Goal: Task Accomplishment & Management: Manage account settings

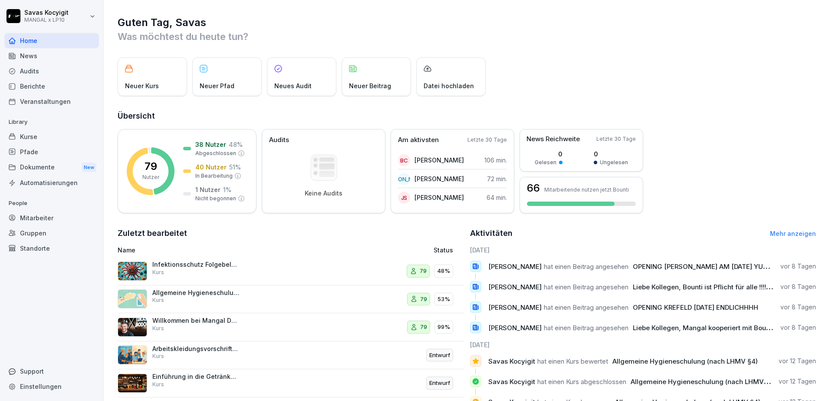
click at [55, 166] on div "Dokumente New" at bounding box center [51, 167] width 95 height 16
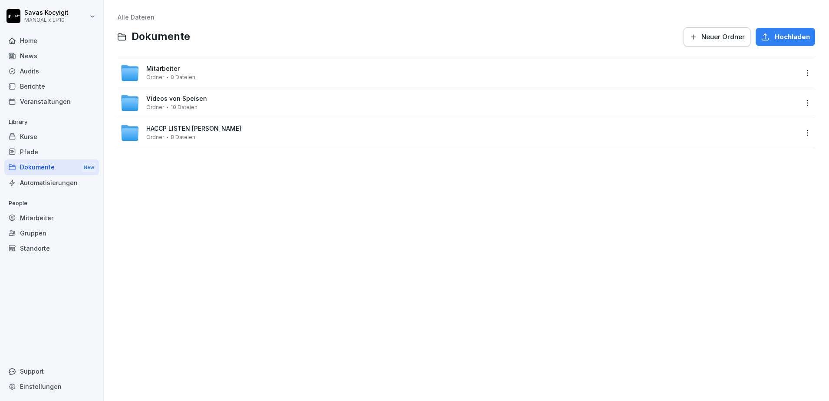
click at [189, 108] on span "10 Dateien" at bounding box center [184, 107] width 27 height 6
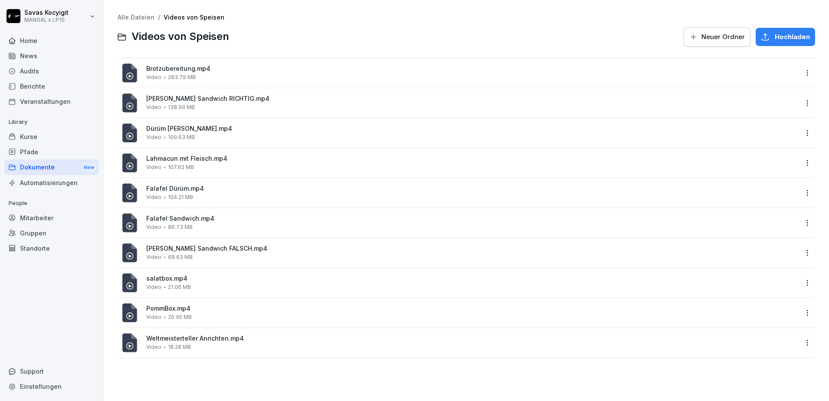
click at [33, 133] on div "Kurse" at bounding box center [51, 136] width 95 height 15
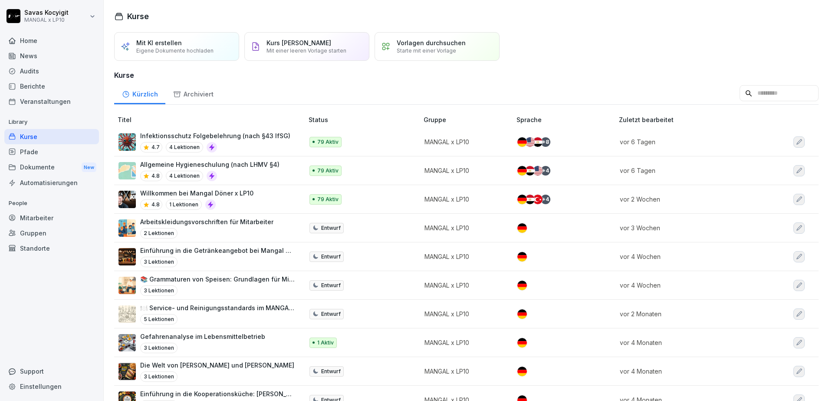
click at [43, 47] on div "Home" at bounding box center [51, 40] width 95 height 15
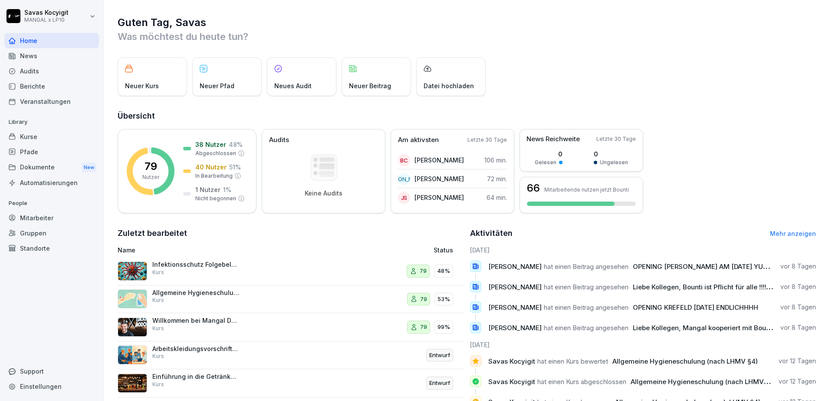
click at [39, 219] on div "Mitarbeiter" at bounding box center [51, 217] width 95 height 15
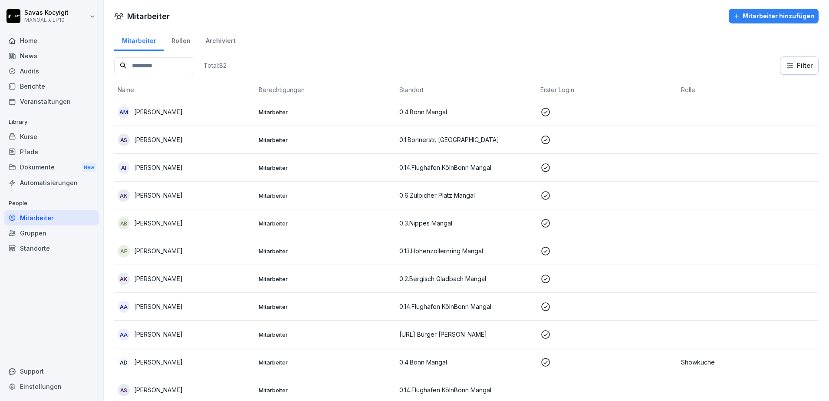
click at [172, 63] on input at bounding box center [153, 65] width 79 height 17
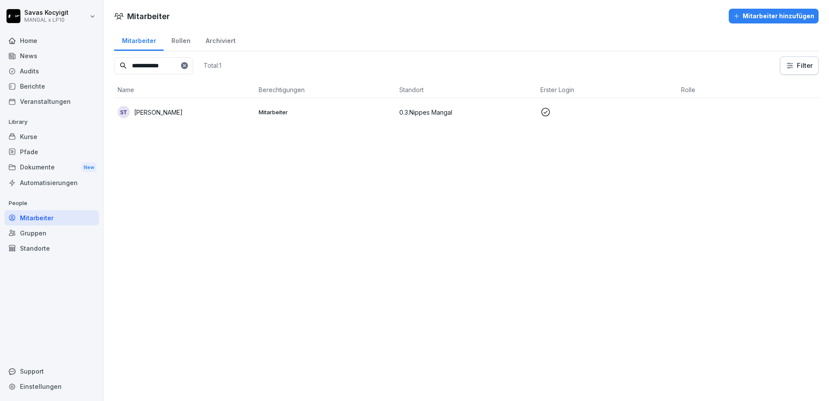
type input "**********"
click at [204, 116] on div "ST Salih Türkam" at bounding box center [185, 112] width 134 height 12
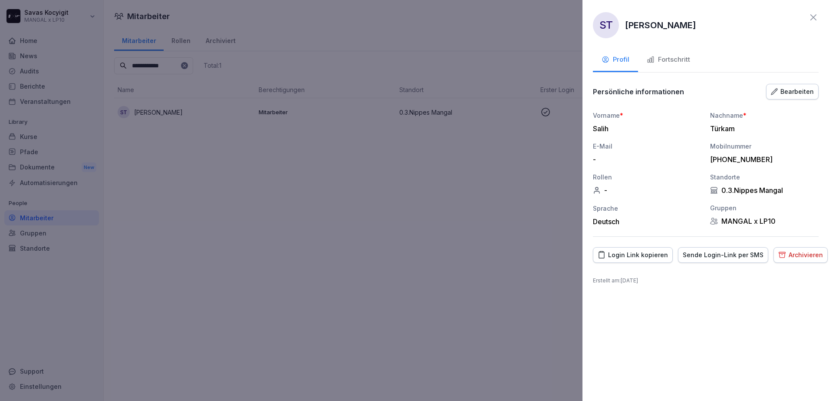
click at [671, 55] on div "Fortschritt" at bounding box center [668, 60] width 43 height 10
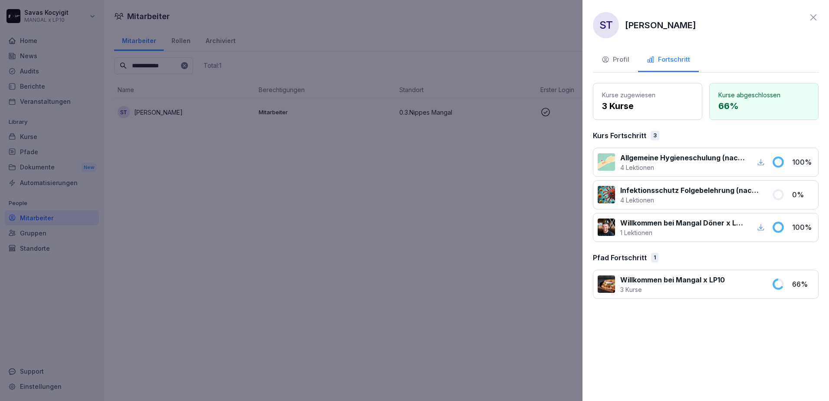
click at [815, 18] on icon at bounding box center [814, 17] width 10 height 10
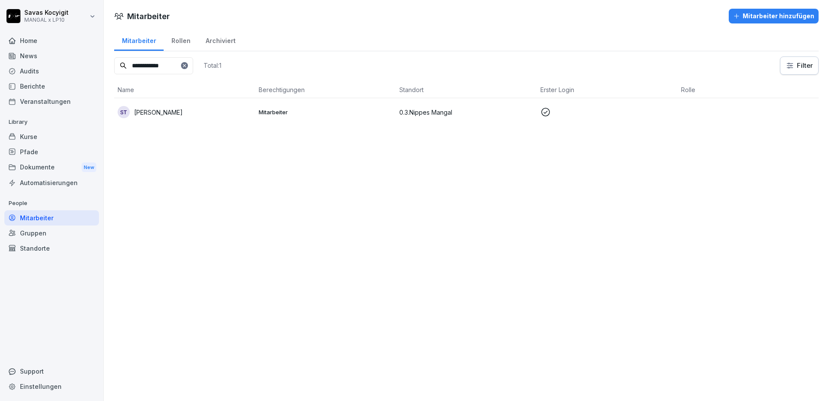
click at [275, 114] on p "Mitarbeiter" at bounding box center [326, 112] width 134 height 8
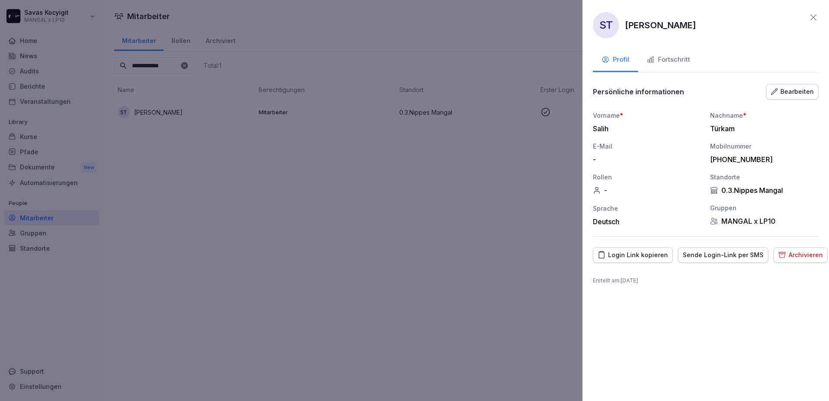
click at [275, 114] on div at bounding box center [414, 200] width 829 height 401
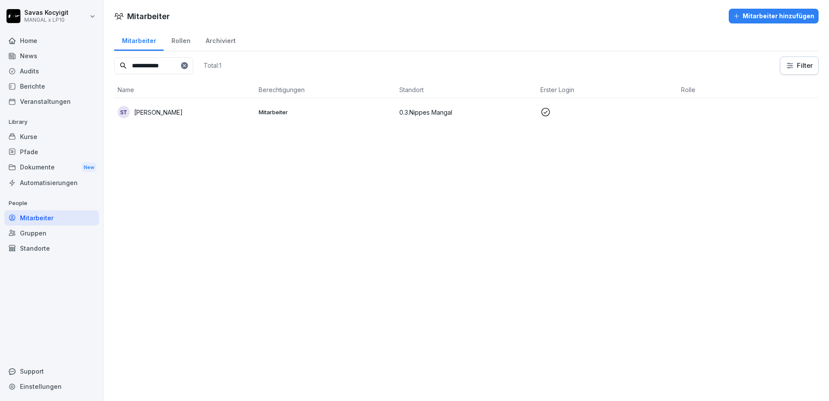
click at [271, 123] on td "Mitarbeiter" at bounding box center [325, 112] width 141 height 28
click at [276, 108] on p "Mitarbeiter" at bounding box center [326, 112] width 134 height 8
click at [424, 116] on p "0.3.Nippes Mangal" at bounding box center [466, 112] width 134 height 9
click at [30, 139] on div "Kurse" at bounding box center [51, 136] width 95 height 15
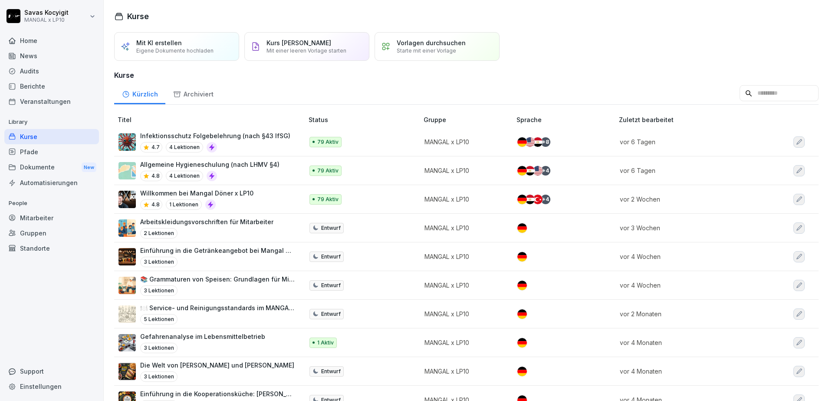
click at [34, 213] on div "Mitarbeiter" at bounding box center [51, 217] width 95 height 15
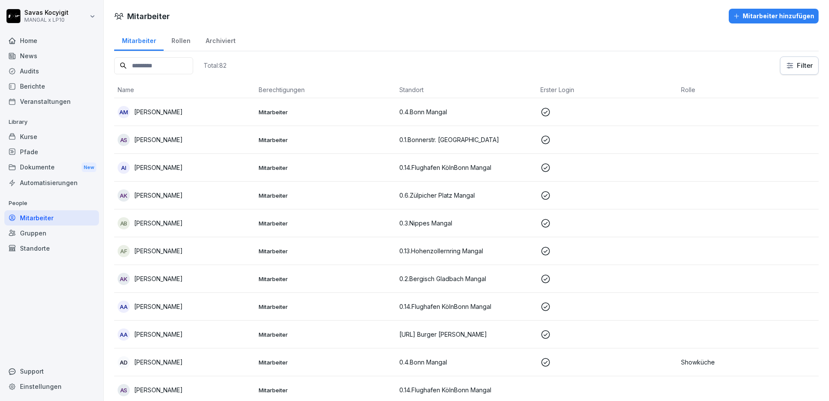
click at [178, 69] on input at bounding box center [153, 65] width 79 height 17
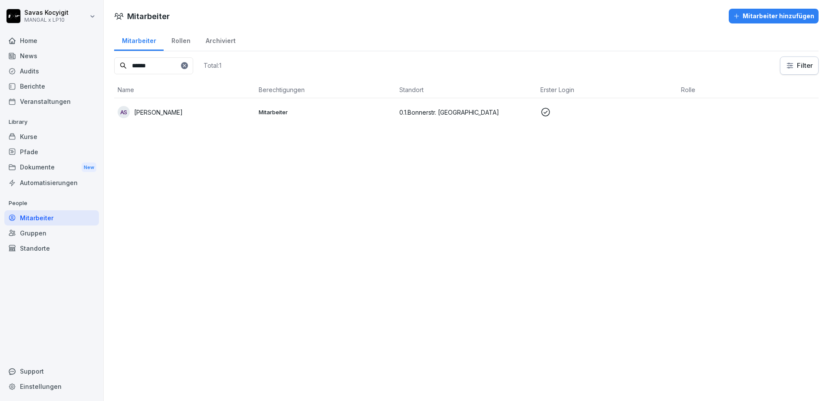
type input "******"
click at [192, 116] on div "AS [PERSON_NAME]" at bounding box center [185, 112] width 134 height 12
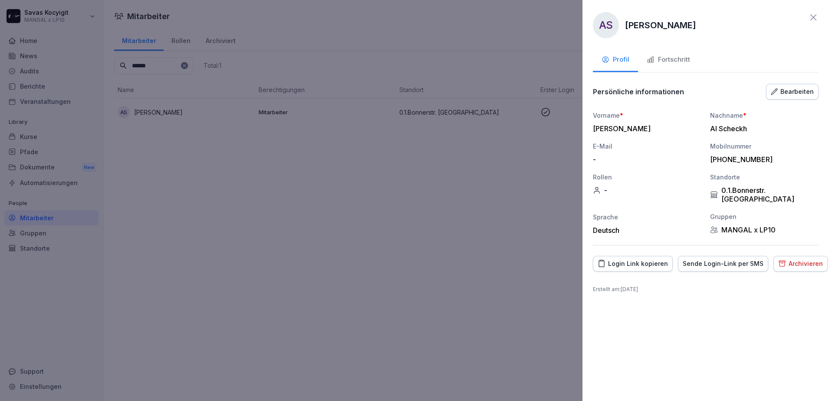
click at [697, 259] on div "Sende Login-Link per SMS" at bounding box center [723, 264] width 81 height 10
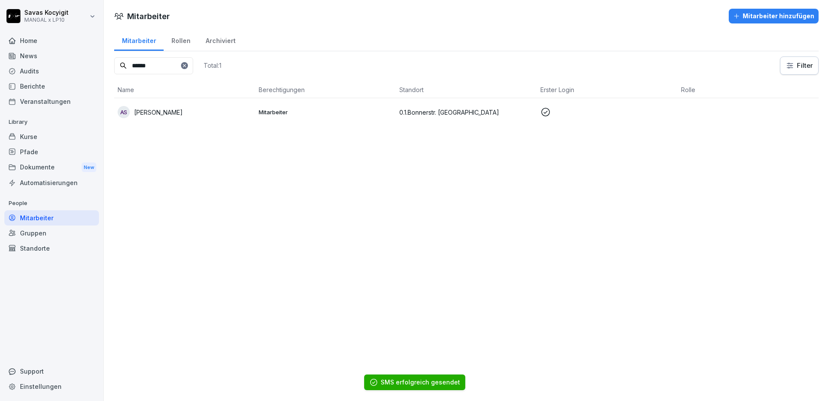
click at [186, 64] on icon at bounding box center [184, 65] width 3 height 3
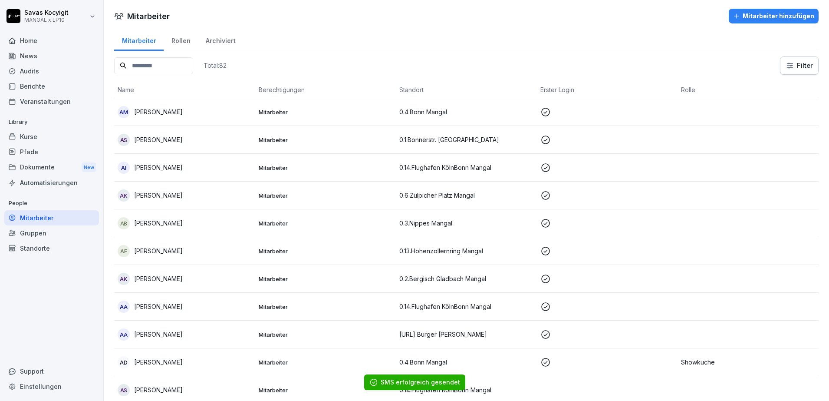
click at [142, 66] on input at bounding box center [153, 65] width 79 height 17
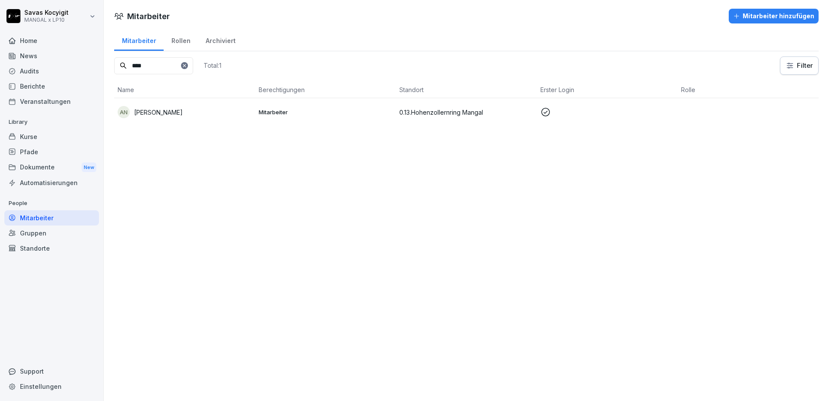
type input "****"
click at [320, 114] on p "Mitarbeiter" at bounding box center [326, 112] width 134 height 8
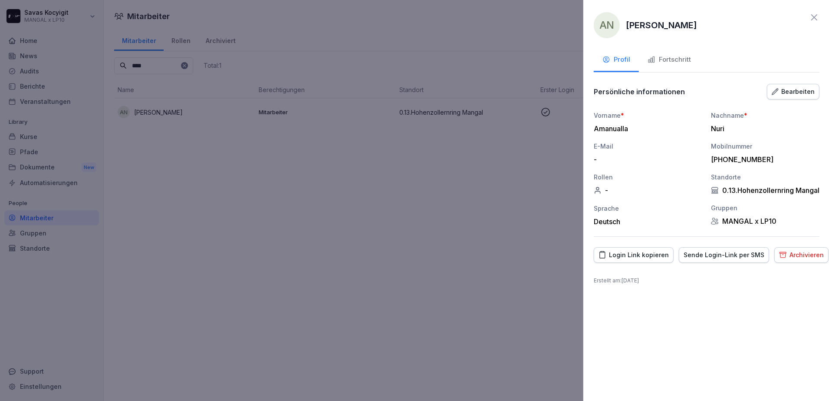
click at [320, 114] on div at bounding box center [414, 200] width 829 height 401
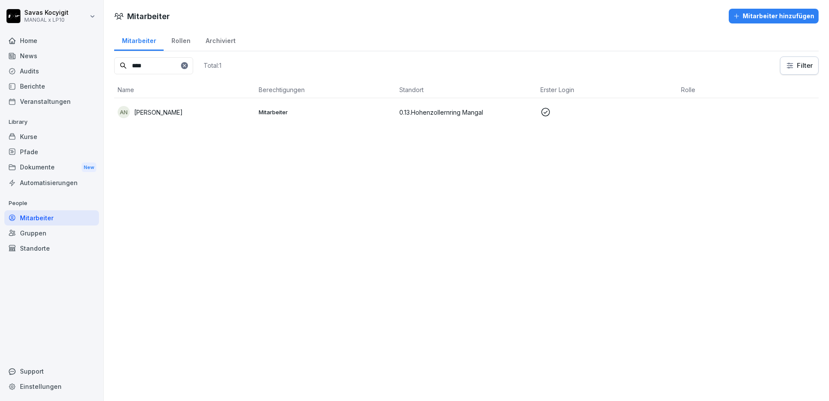
click at [232, 226] on div "Mitarbeiter Mitarbeiter hinzufügen Mitarbeiter Rollen Archiviert **** Total: 1 …" at bounding box center [467, 200] width 726 height 401
click at [149, 102] on td "AN [PERSON_NAME]" at bounding box center [184, 112] width 141 height 28
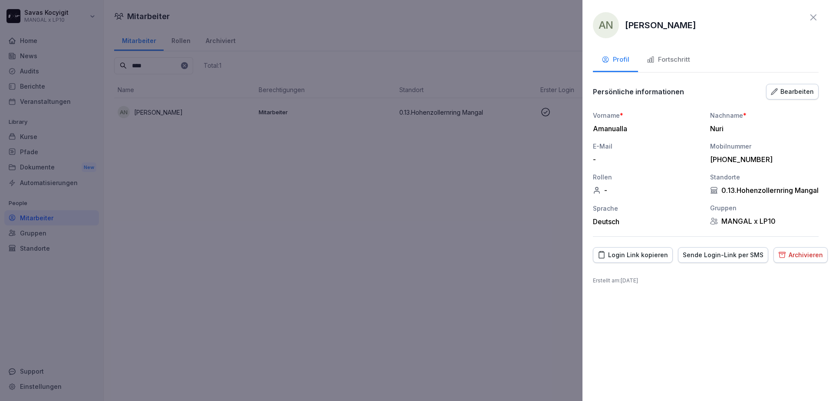
click at [711, 260] on div "Sende Login-Link per SMS" at bounding box center [723, 255] width 81 height 10
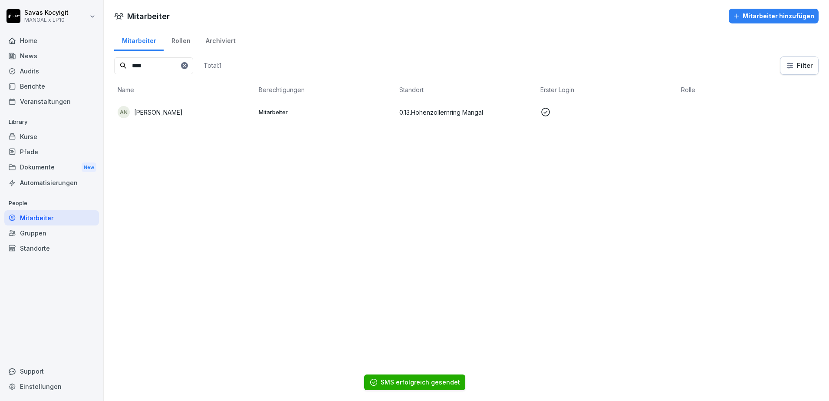
click at [186, 67] on icon at bounding box center [184, 65] width 3 height 3
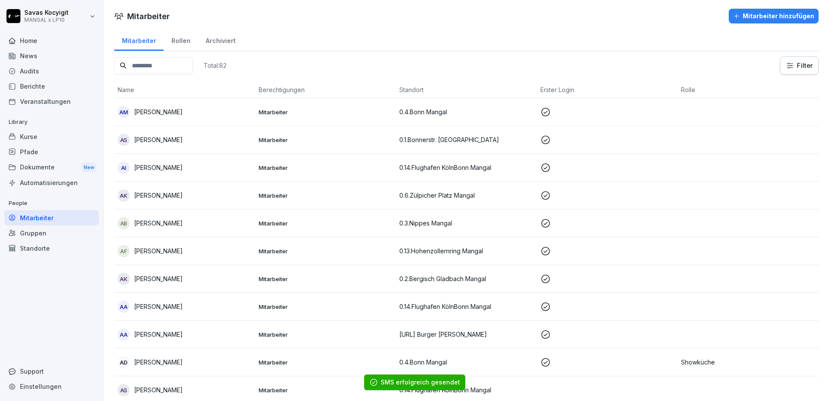
click at [167, 68] on input at bounding box center [153, 65] width 79 height 17
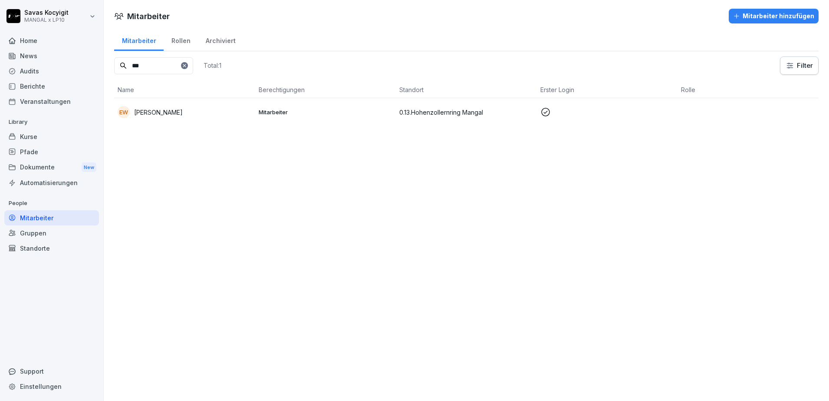
type input "***"
click at [172, 117] on div "[PERSON_NAME]" at bounding box center [185, 112] width 134 height 12
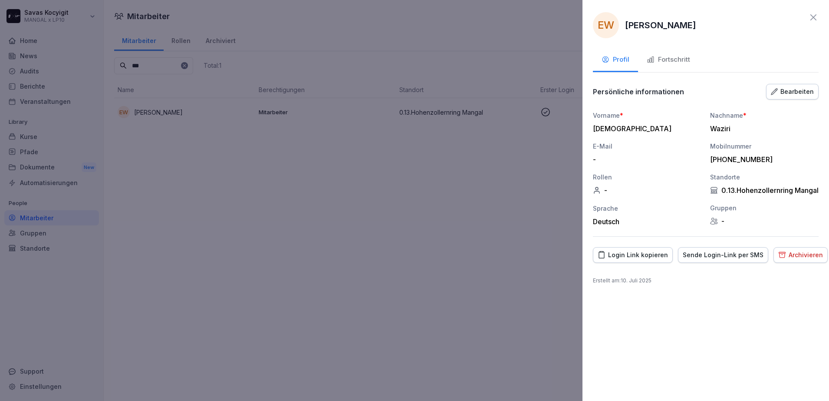
click at [719, 258] on div "Sende Login-Link per SMS" at bounding box center [723, 255] width 81 height 10
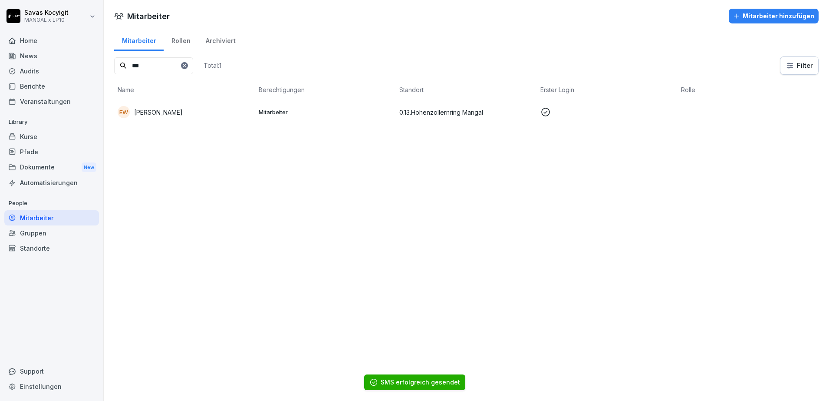
click at [187, 66] on icon at bounding box center [184, 65] width 5 height 5
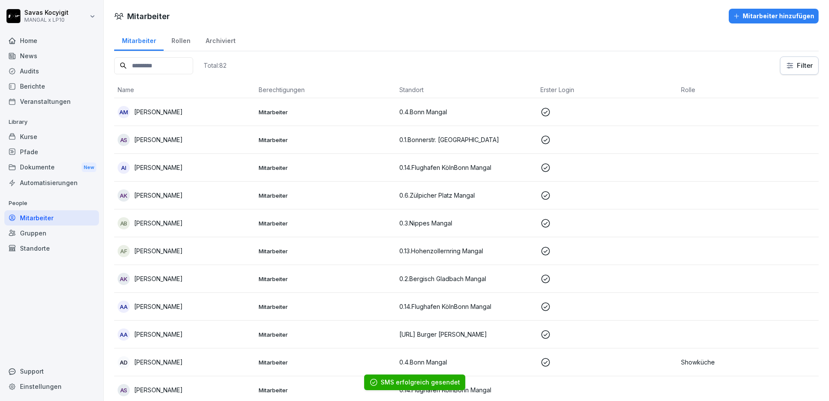
click at [193, 70] on input at bounding box center [153, 65] width 79 height 17
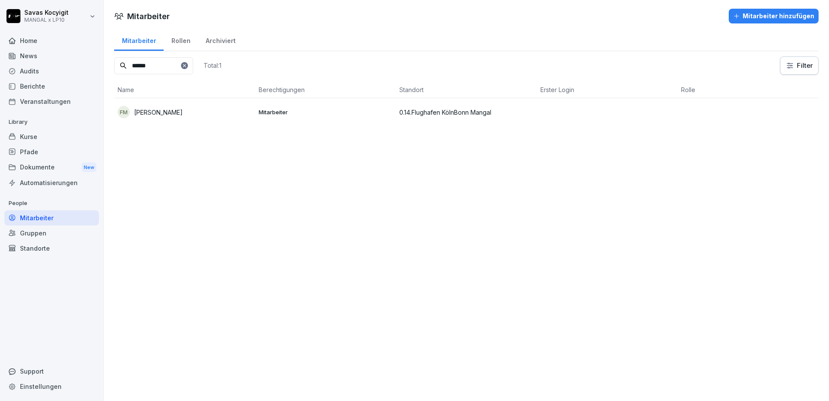
type input "******"
click at [186, 100] on td "FM [PERSON_NAME]" at bounding box center [184, 112] width 141 height 28
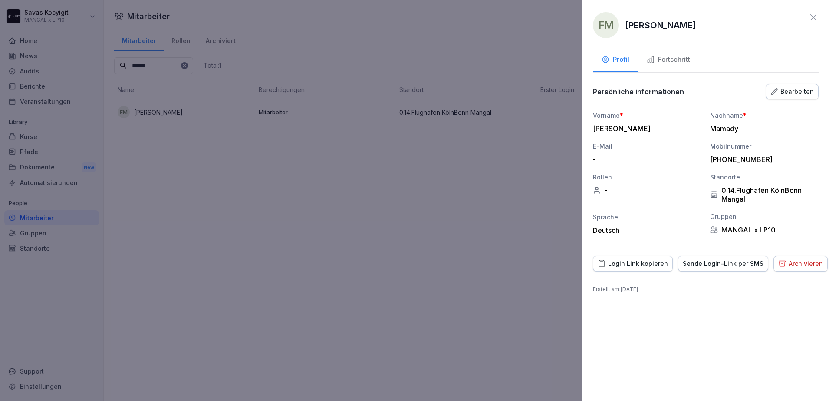
click at [716, 264] on div "Sende Login-Link per SMS" at bounding box center [723, 264] width 81 height 10
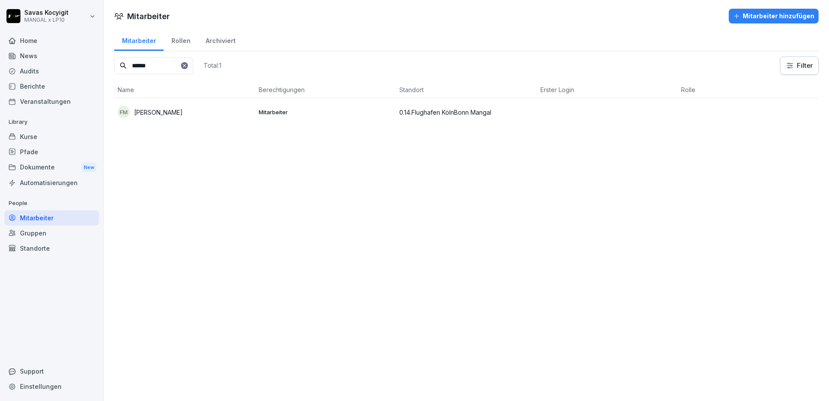
click at [188, 63] on div at bounding box center [184, 65] width 7 height 7
click at [187, 63] on icon at bounding box center [184, 65] width 5 height 5
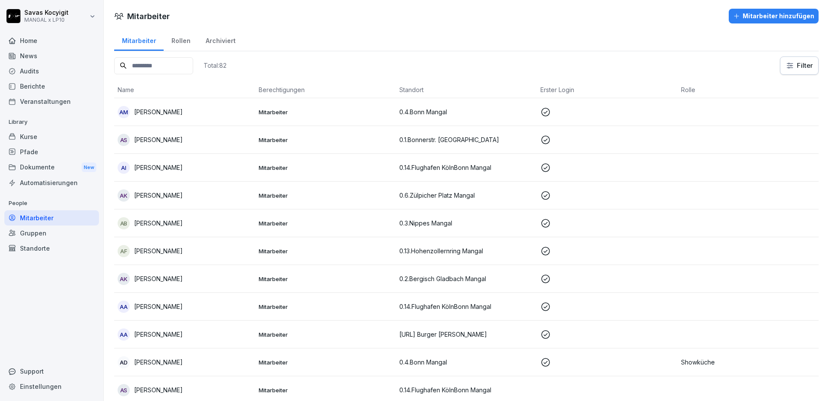
click at [158, 68] on input at bounding box center [153, 65] width 79 height 17
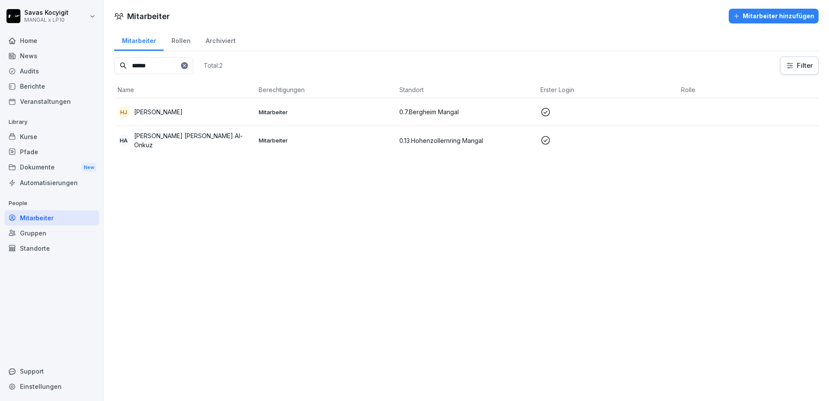
type input "******"
click at [188, 136] on p "[PERSON_NAME] [PERSON_NAME] Al-Onkuz" at bounding box center [193, 140] width 118 height 18
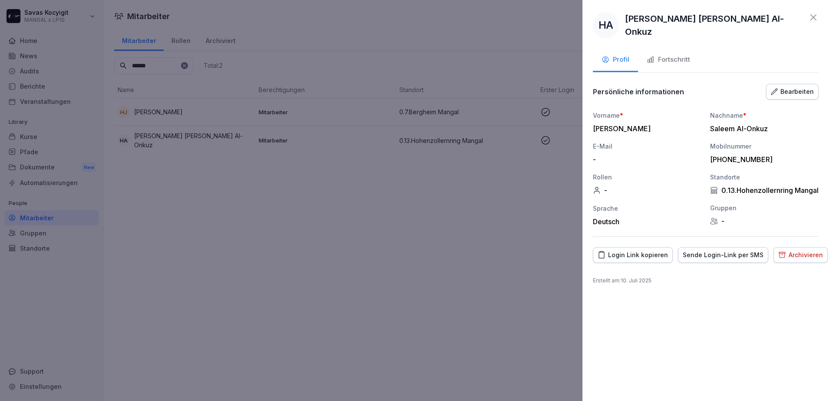
click at [716, 260] on div "Sende Login-Link per SMS" at bounding box center [723, 255] width 81 height 10
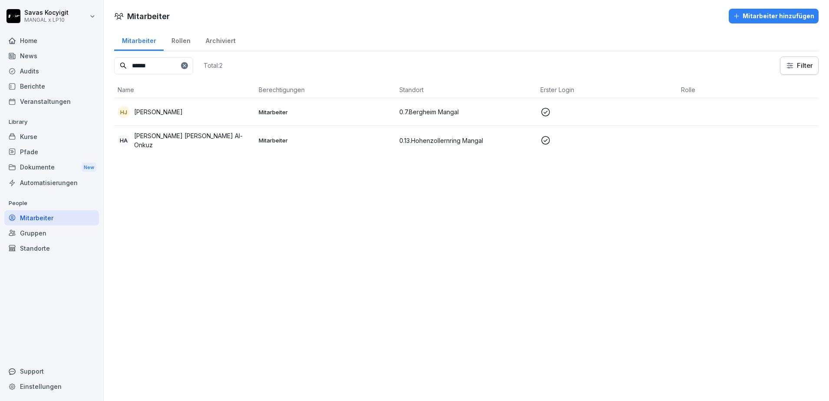
click at [186, 66] on icon at bounding box center [184, 65] width 3 height 3
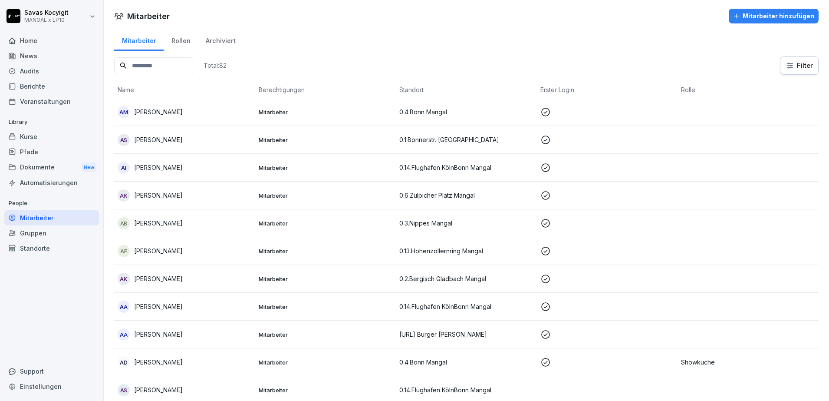
click at [180, 68] on input at bounding box center [153, 65] width 79 height 17
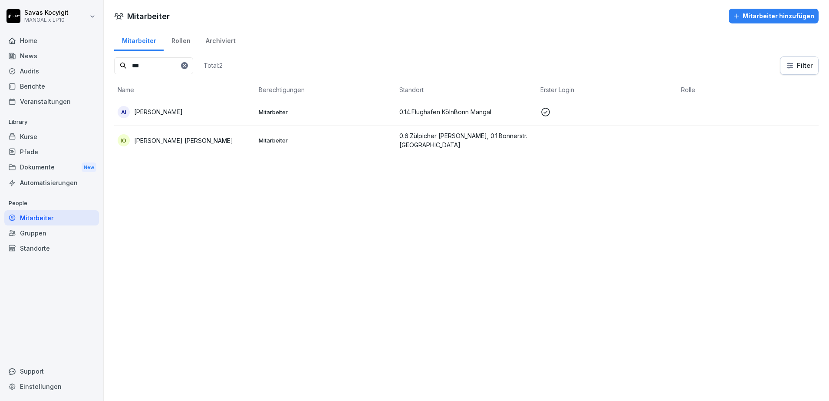
type input "***"
click at [184, 154] on td "IO [PERSON_NAME] [PERSON_NAME]" at bounding box center [184, 140] width 141 height 29
click at [187, 67] on icon at bounding box center [184, 65] width 5 height 5
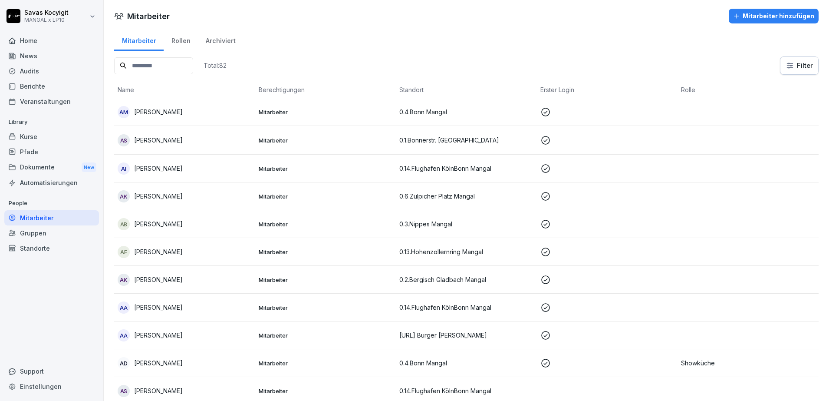
click at [169, 68] on input at bounding box center [153, 65] width 79 height 17
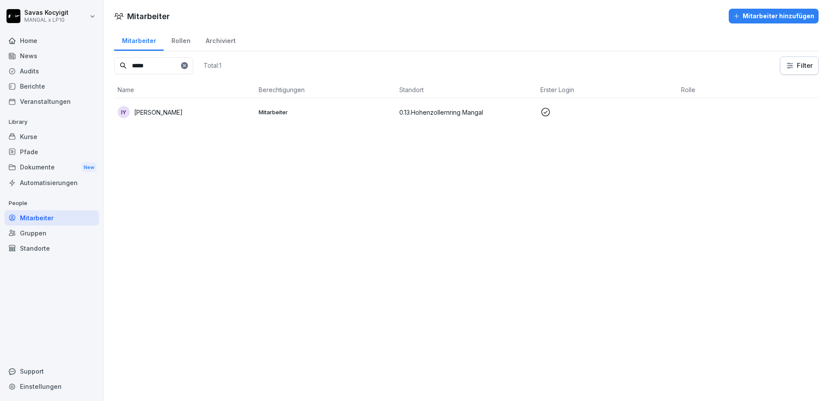
type input "*****"
click at [173, 106] on div "IY [PERSON_NAME]" at bounding box center [185, 112] width 134 height 12
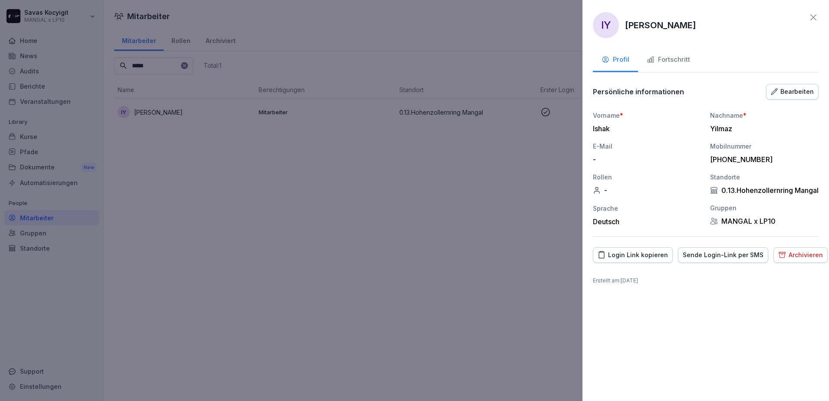
click at [691, 257] on button "Sende Login-Link per SMS" at bounding box center [723, 255] width 90 height 16
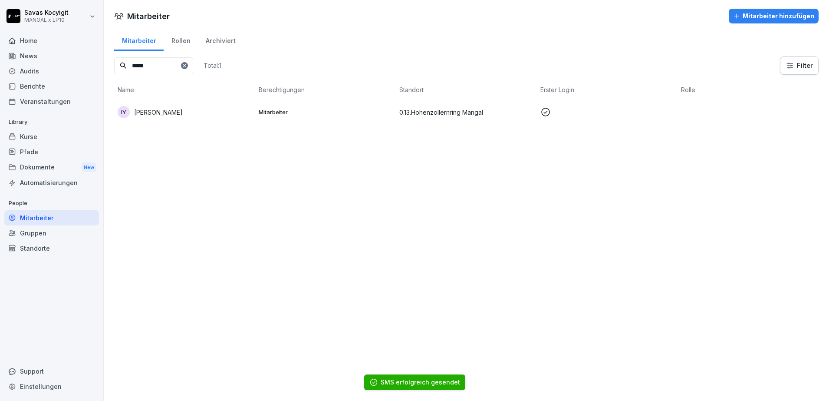
click at [187, 65] on icon at bounding box center [184, 65] width 5 height 5
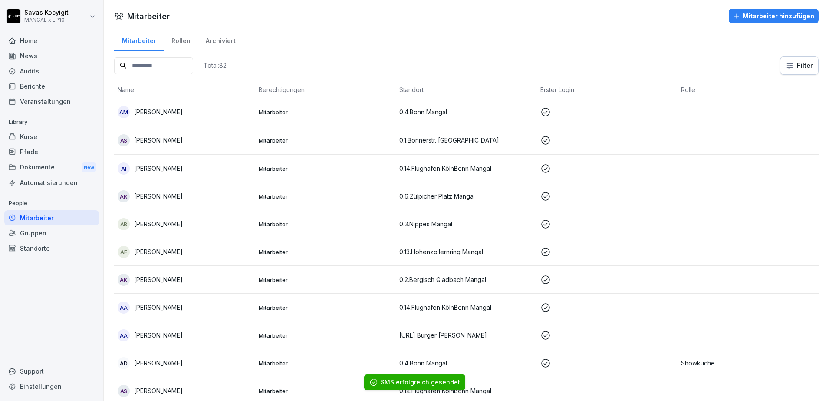
click at [193, 65] on input at bounding box center [153, 65] width 79 height 17
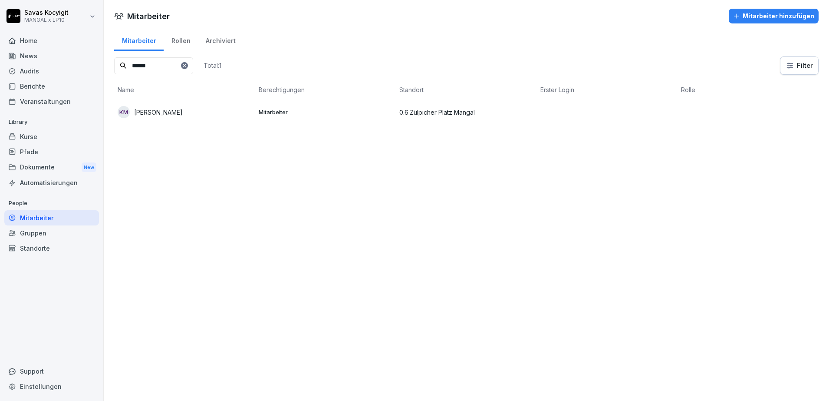
type input "*****"
click at [176, 108] on div "[PERSON_NAME]" at bounding box center [185, 112] width 134 height 12
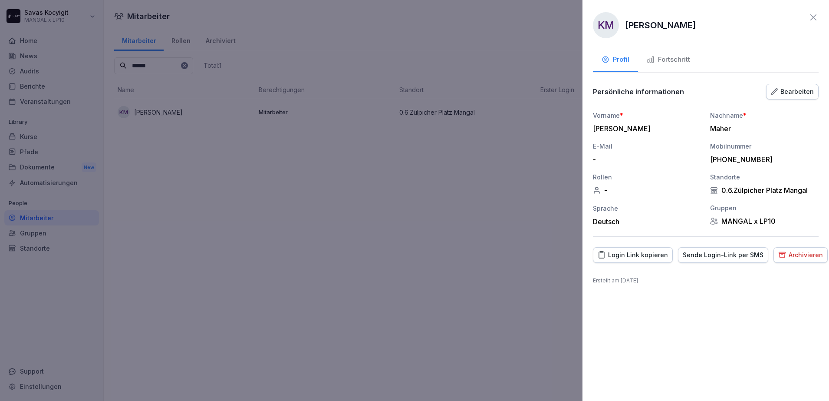
click at [691, 249] on button "Sende Login-Link per SMS" at bounding box center [723, 255] width 90 height 16
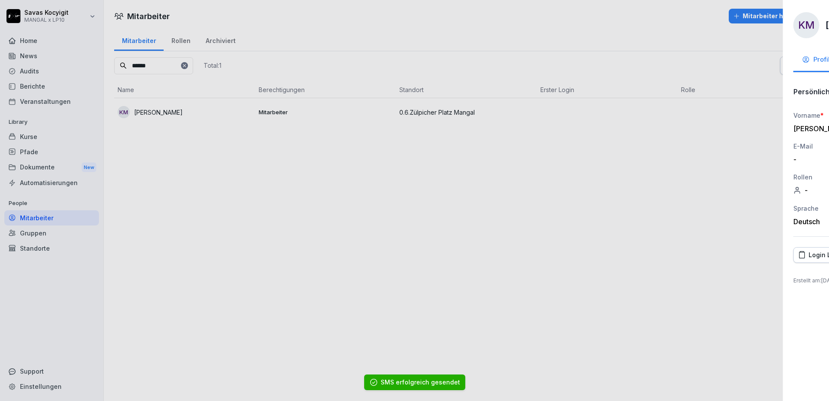
click at [241, 81] on div at bounding box center [414, 200] width 829 height 401
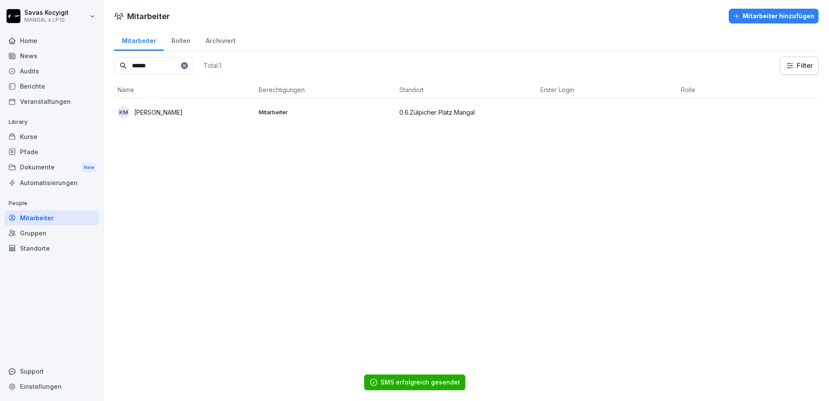
click at [187, 63] on icon at bounding box center [184, 65] width 5 height 5
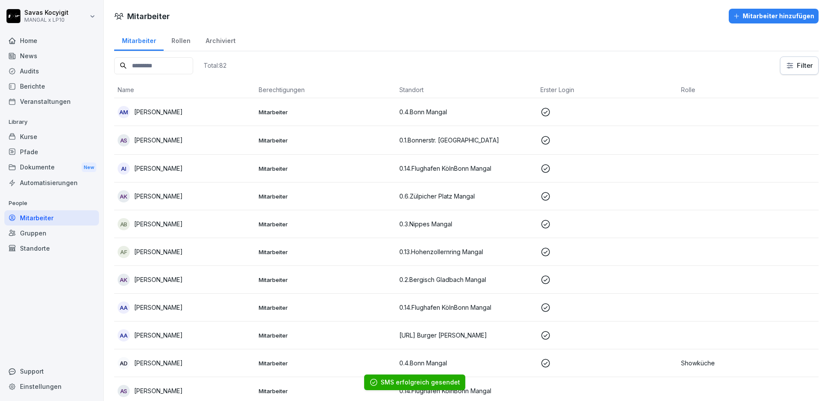
click at [175, 65] on input at bounding box center [153, 65] width 79 height 17
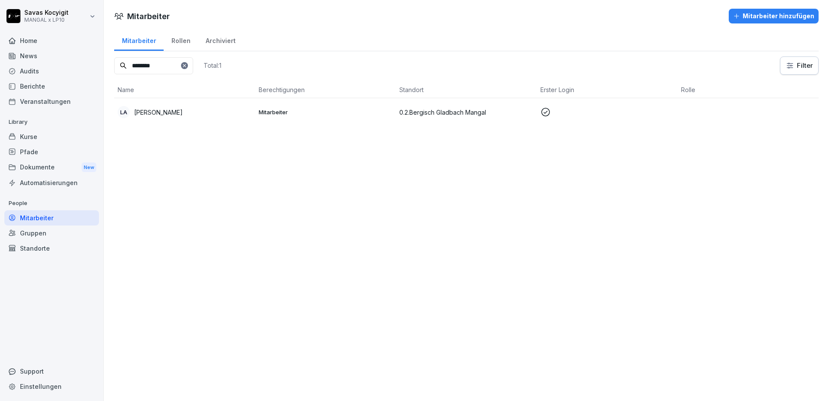
type input "********"
click at [147, 114] on p "[PERSON_NAME]" at bounding box center [158, 112] width 49 height 9
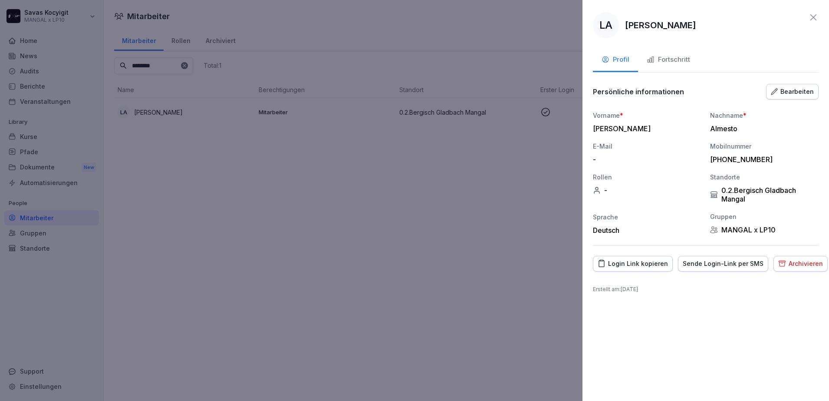
click at [710, 261] on div "Sende Login-Link per SMS" at bounding box center [723, 264] width 81 height 10
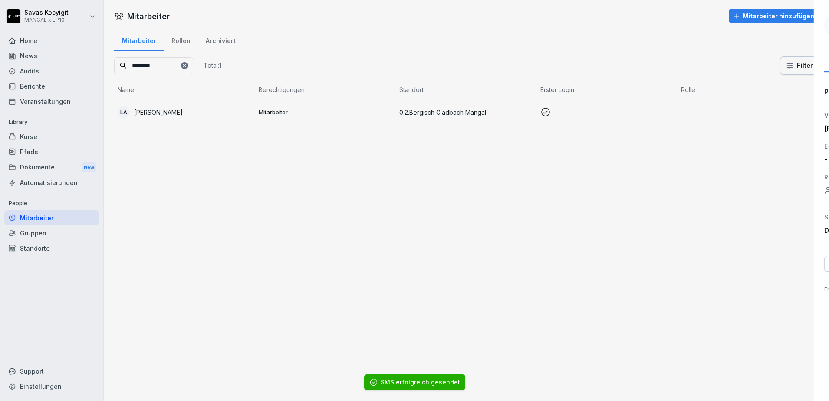
click at [203, 76] on div at bounding box center [414, 200] width 829 height 401
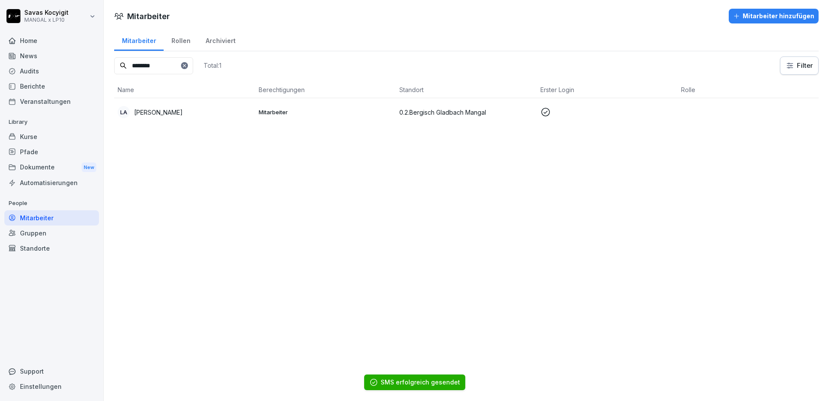
click at [193, 69] on input "********" at bounding box center [153, 65] width 79 height 17
click at [187, 66] on icon at bounding box center [184, 65] width 5 height 5
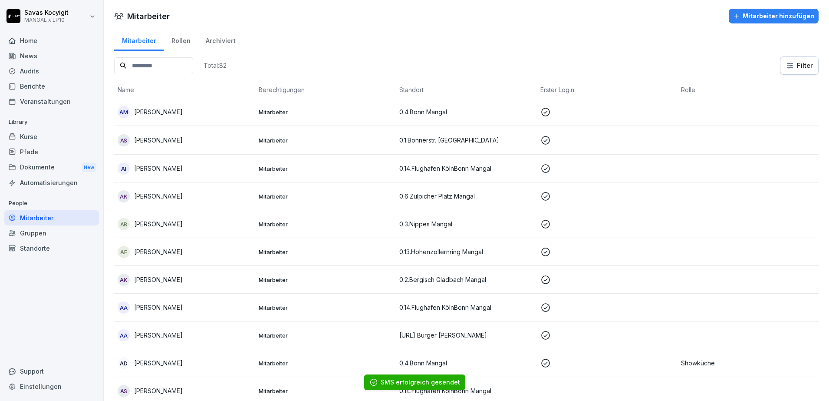
click at [165, 73] on input at bounding box center [153, 65] width 79 height 17
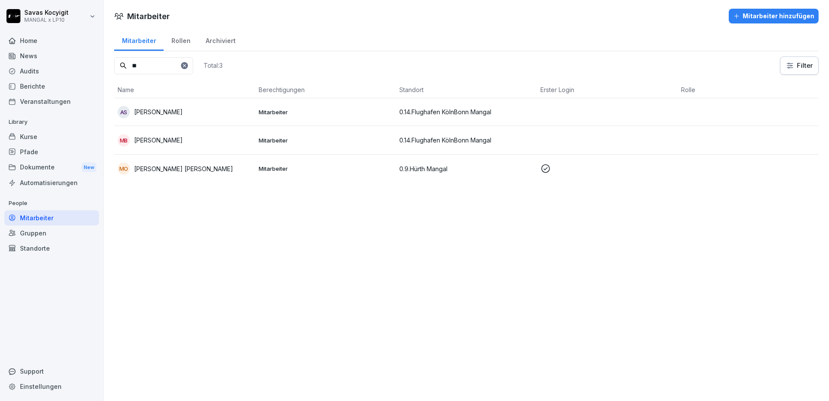
type input "*"
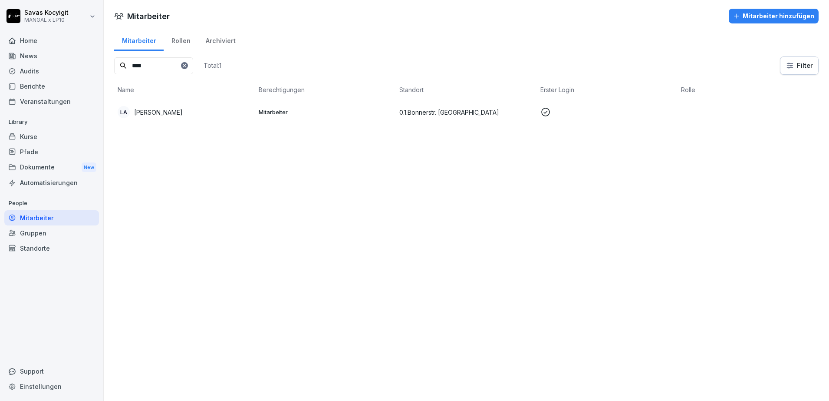
type input "****"
click at [178, 113] on p "[PERSON_NAME]" at bounding box center [158, 112] width 49 height 9
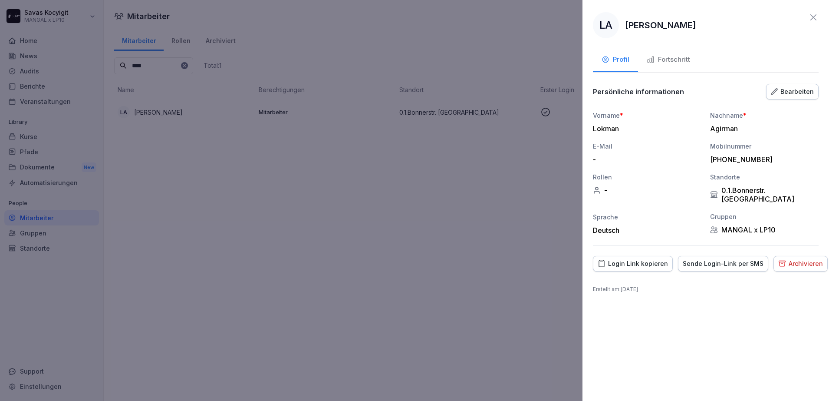
click at [786, 259] on div "Archivieren" at bounding box center [801, 264] width 45 height 10
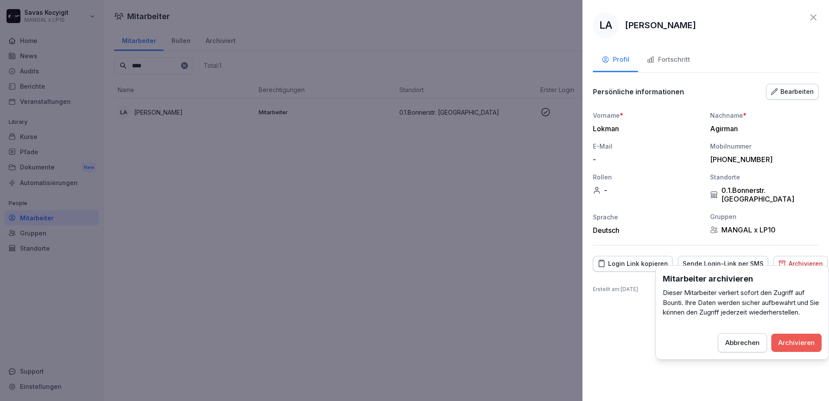
click at [814, 340] on div "Archivieren" at bounding box center [797, 343] width 36 height 10
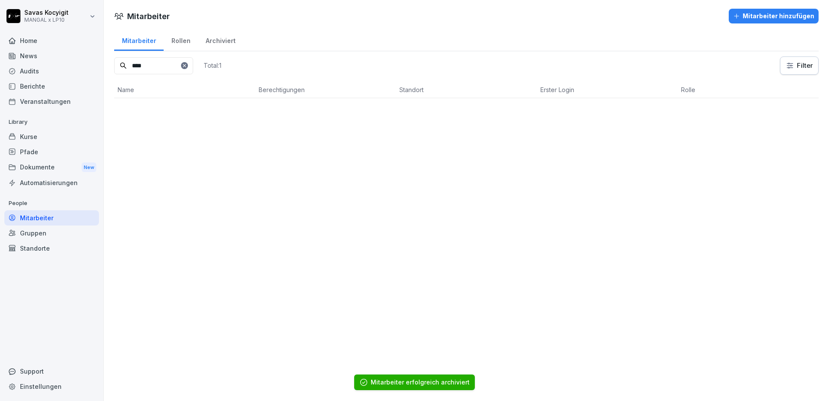
click at [187, 66] on icon at bounding box center [184, 65] width 5 height 5
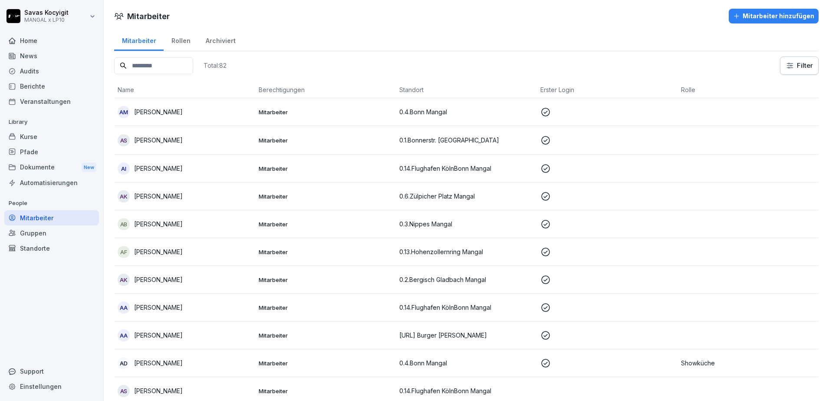
click at [193, 66] on input at bounding box center [153, 65] width 79 height 17
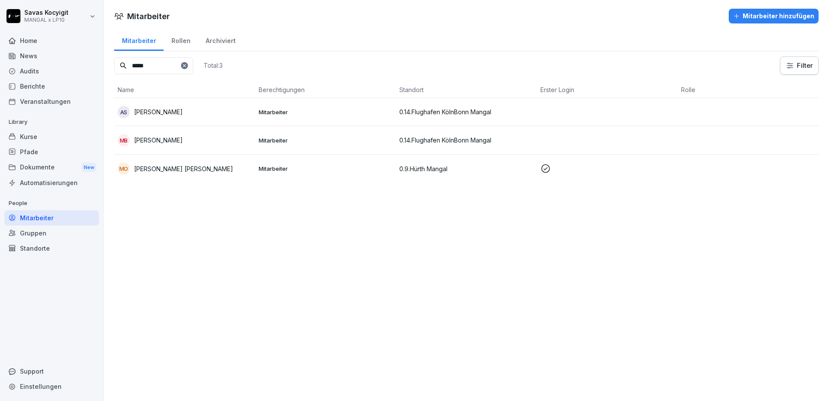
type input "*****"
click at [205, 141] on div "MB [PERSON_NAME]" at bounding box center [185, 140] width 134 height 12
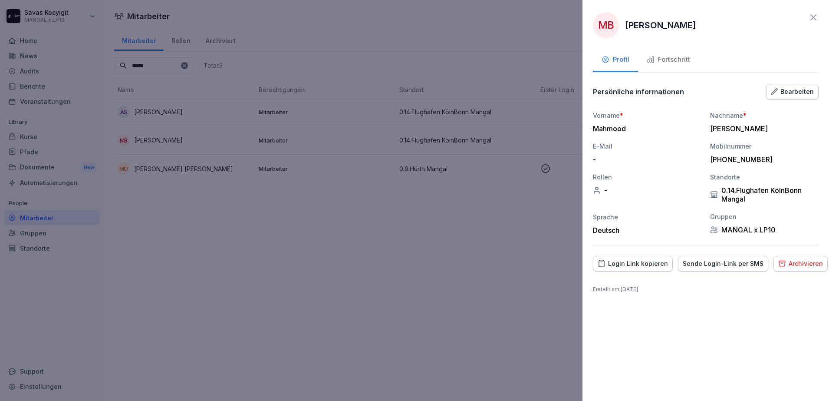
click at [717, 265] on div "Sende Login-Link per SMS" at bounding box center [723, 264] width 81 height 10
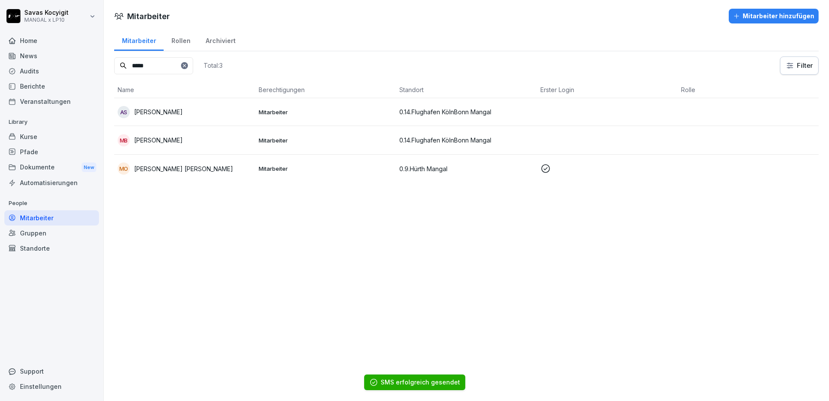
click at [187, 65] on icon at bounding box center [184, 65] width 5 height 5
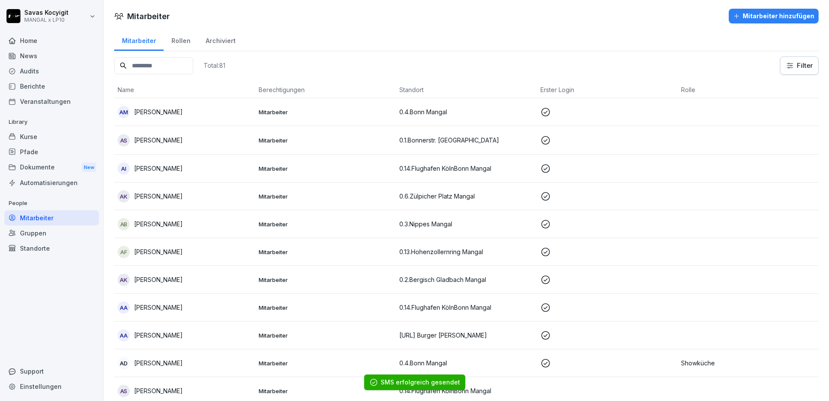
click at [161, 63] on input at bounding box center [153, 65] width 79 height 17
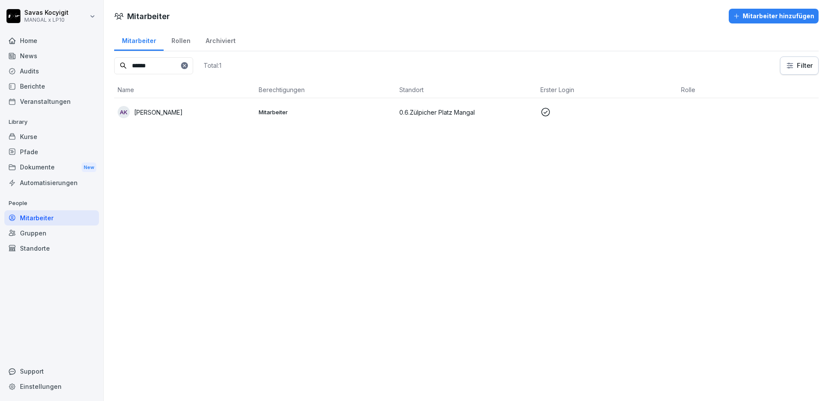
type input "******"
click at [160, 112] on p "[PERSON_NAME]" at bounding box center [158, 112] width 49 height 9
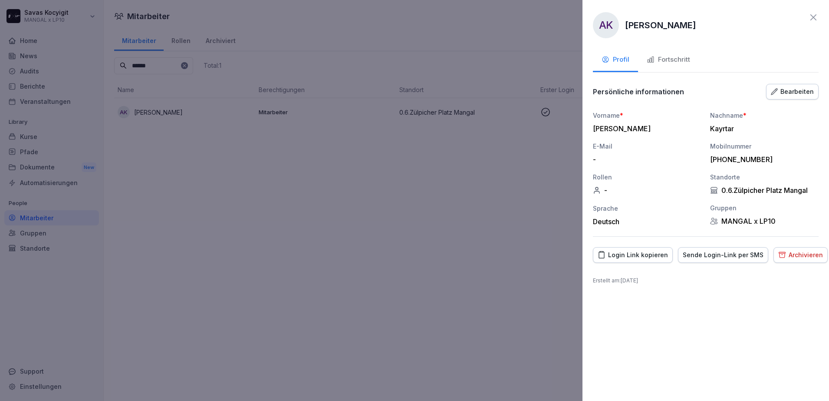
click at [703, 256] on div "Sende Login-Link per SMS" at bounding box center [723, 255] width 81 height 10
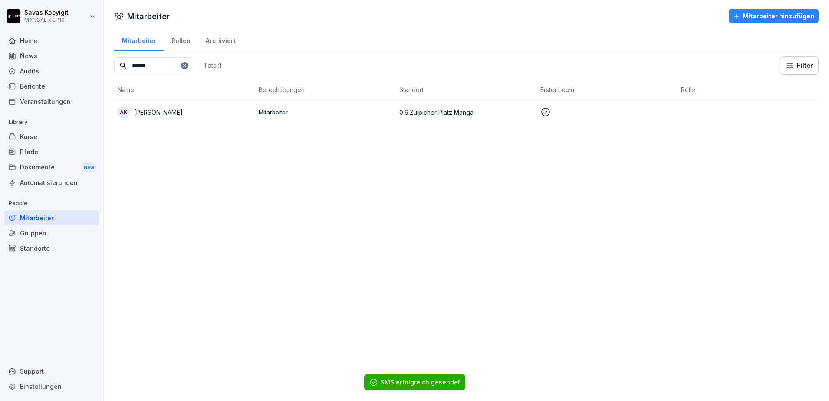
click at [188, 64] on div at bounding box center [184, 65] width 7 height 7
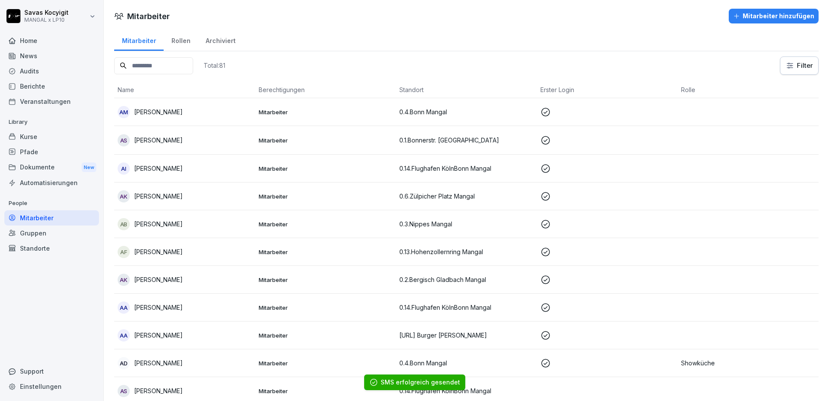
click at [174, 67] on input at bounding box center [153, 65] width 79 height 17
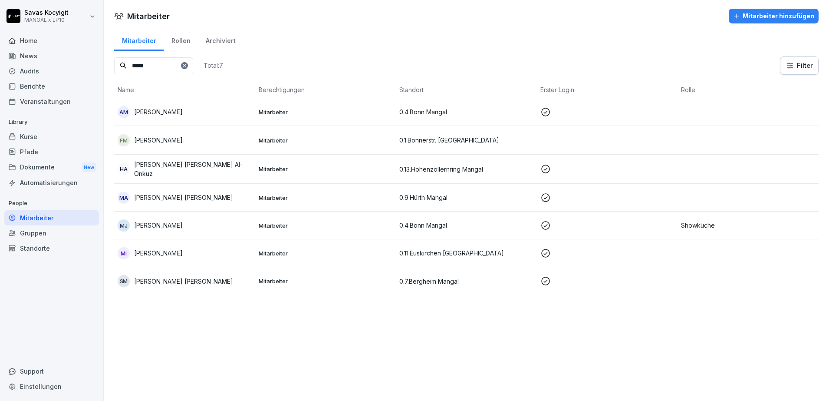
type input "*****"
click at [175, 197] on p "[PERSON_NAME] [PERSON_NAME]" at bounding box center [183, 197] width 99 height 9
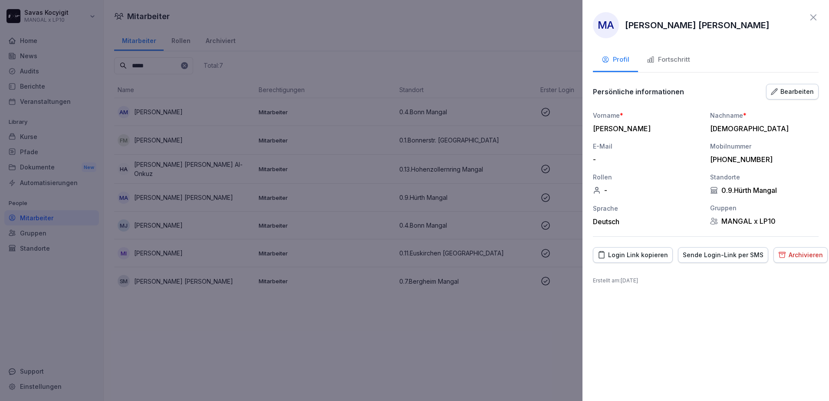
click at [696, 259] on div "Sende Login-Link per SMS" at bounding box center [723, 255] width 81 height 10
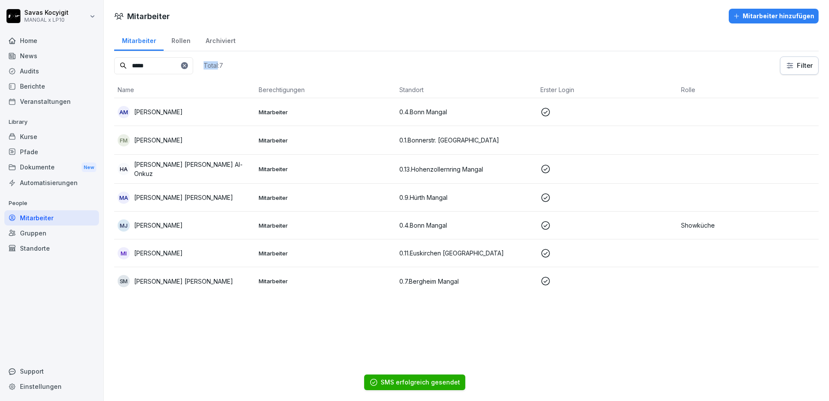
click at [187, 65] on icon at bounding box center [184, 65] width 5 height 5
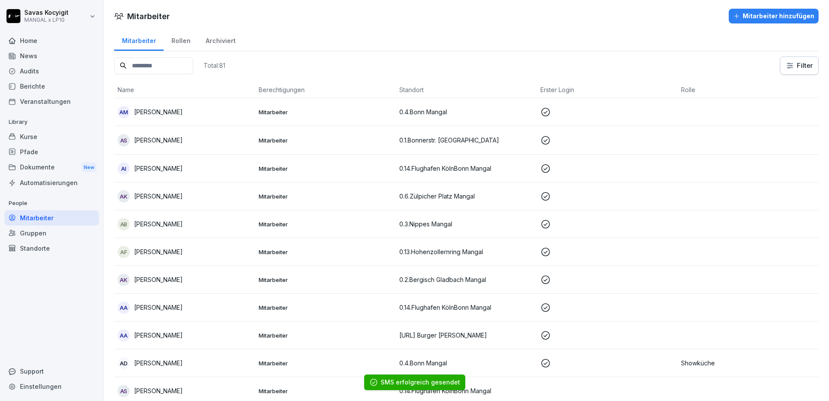
drag, startPoint x: 209, startPoint y: 65, endPoint x: 183, endPoint y: 64, distance: 25.6
click at [183, 64] on input at bounding box center [153, 65] width 79 height 17
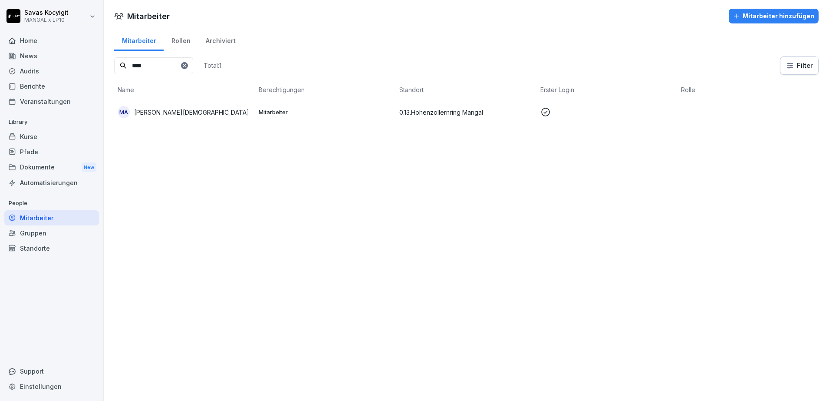
type input "****"
click at [176, 106] on div "MA [PERSON_NAME]" at bounding box center [185, 112] width 134 height 12
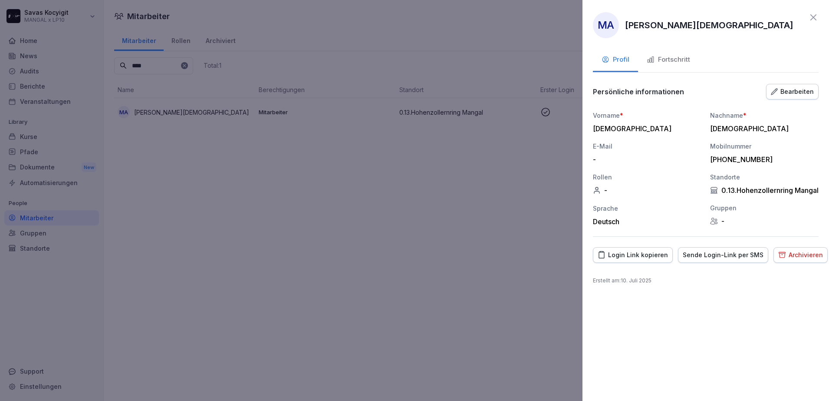
click at [702, 260] on div "Sende Login-Link per SMS" at bounding box center [723, 255] width 81 height 10
click at [390, 313] on div at bounding box center [414, 200] width 829 height 401
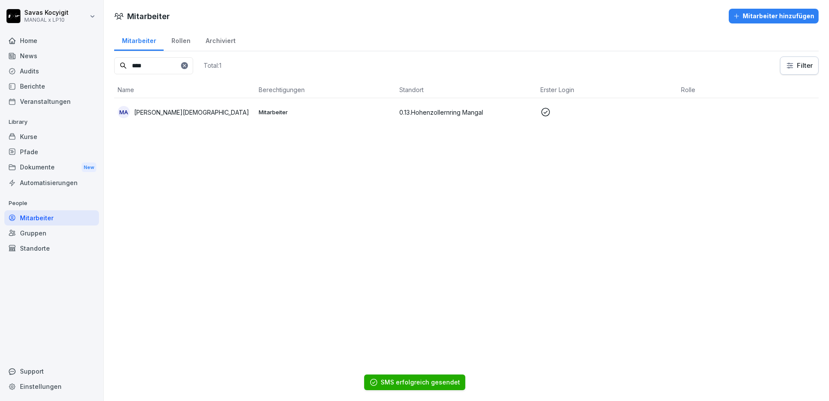
click at [187, 68] on icon at bounding box center [184, 65] width 5 height 5
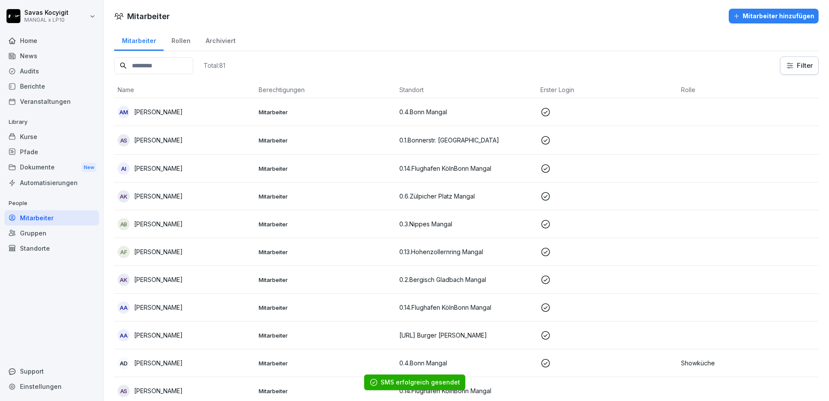
click at [159, 68] on input at bounding box center [153, 65] width 79 height 17
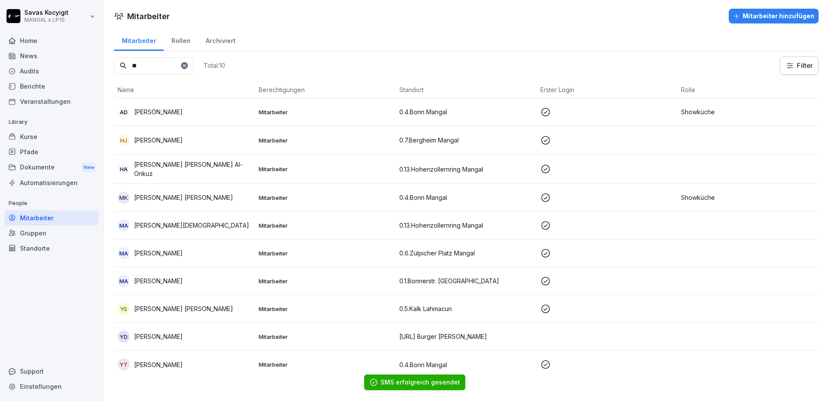
type input "*"
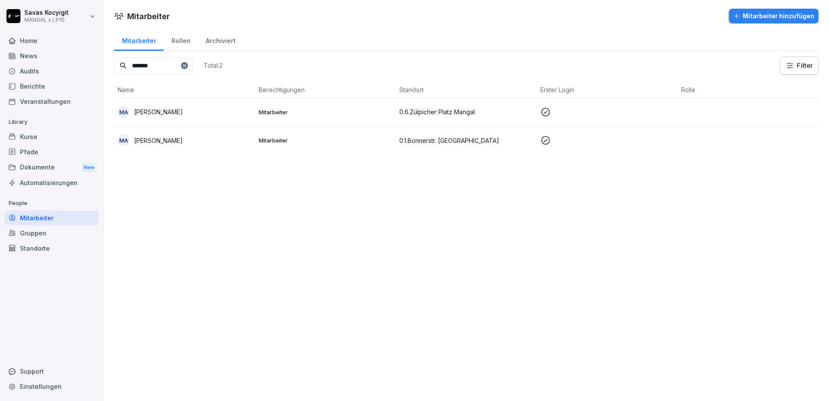
type input "*******"
click at [169, 112] on p "[PERSON_NAME]" at bounding box center [158, 111] width 49 height 9
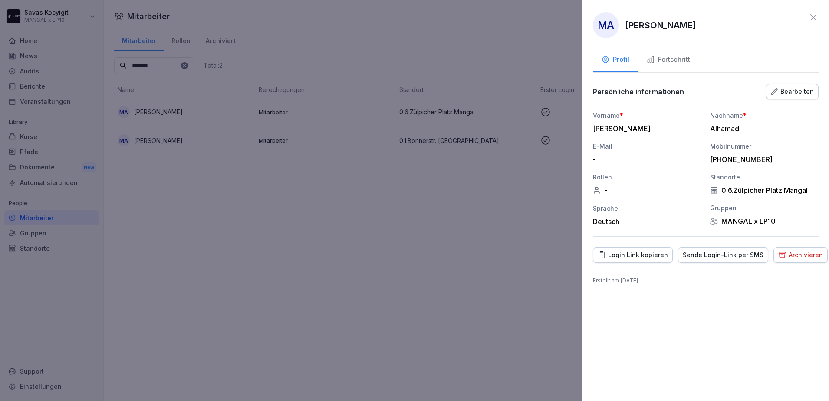
click at [719, 249] on button "Sende Login-Link per SMS" at bounding box center [723, 255] width 90 height 16
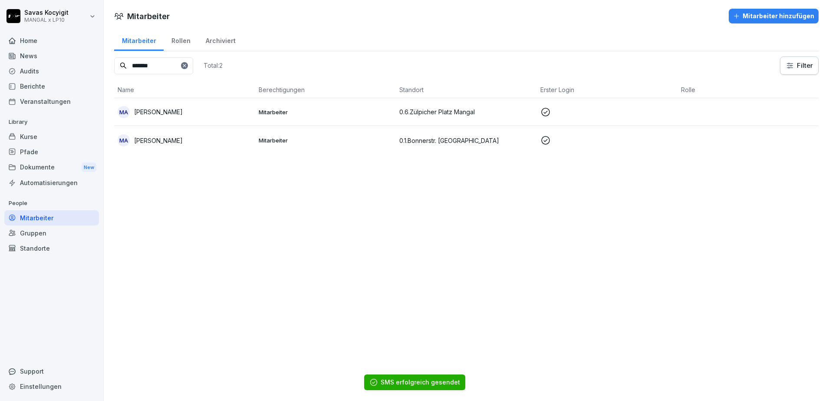
click at [188, 62] on div at bounding box center [184, 65] width 7 height 7
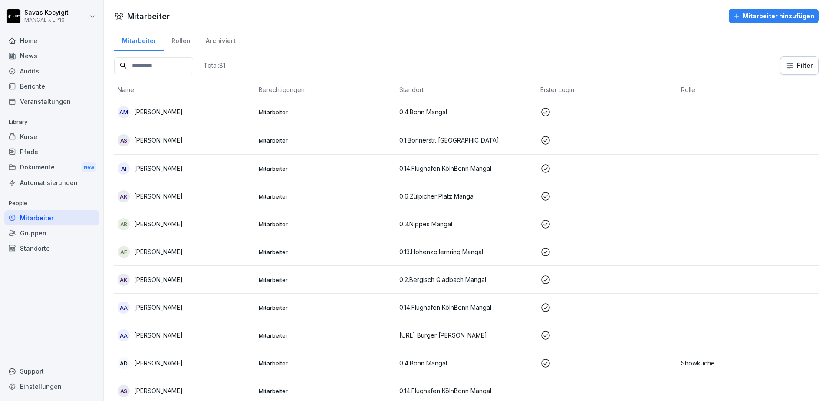
click at [189, 65] on input at bounding box center [153, 65] width 79 height 17
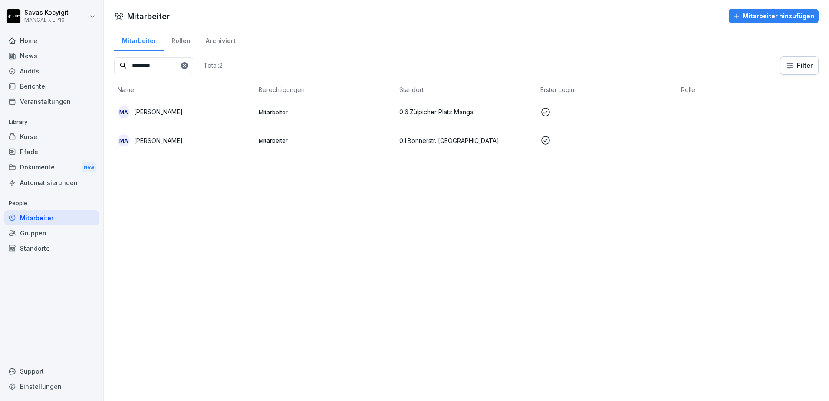
type input "*******"
click at [175, 142] on p "[PERSON_NAME]" at bounding box center [158, 140] width 49 height 9
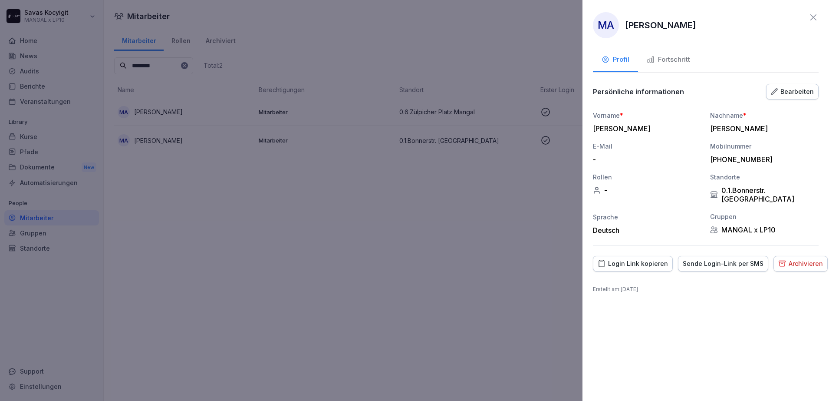
click at [706, 259] on div "Sende Login-Link per SMS" at bounding box center [723, 264] width 81 height 10
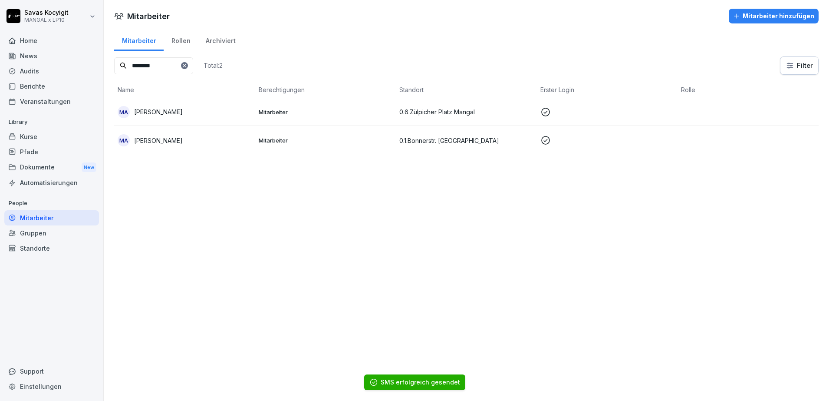
click at [187, 67] on icon at bounding box center [184, 65] width 5 height 5
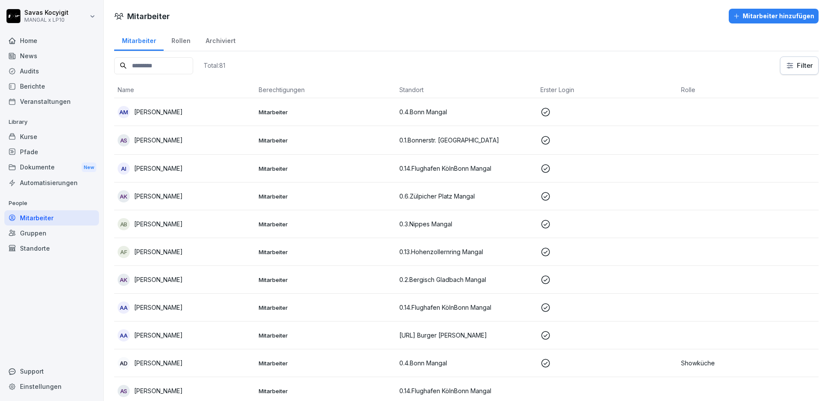
click at [193, 64] on input at bounding box center [153, 65] width 79 height 17
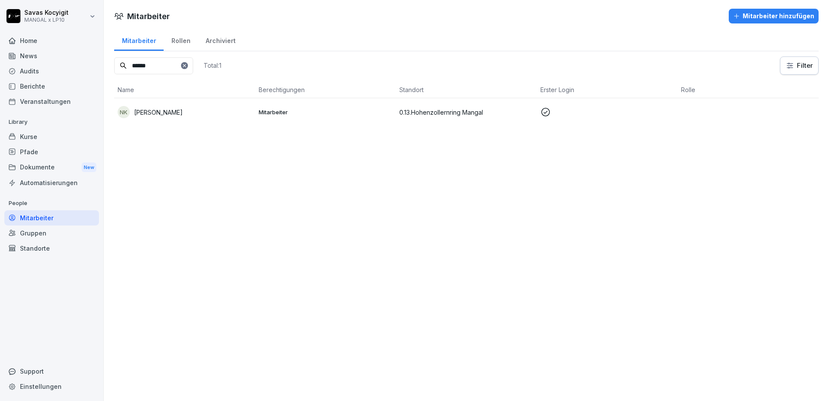
type input "******"
click at [179, 109] on div "NK [PERSON_NAME]" at bounding box center [185, 112] width 134 height 12
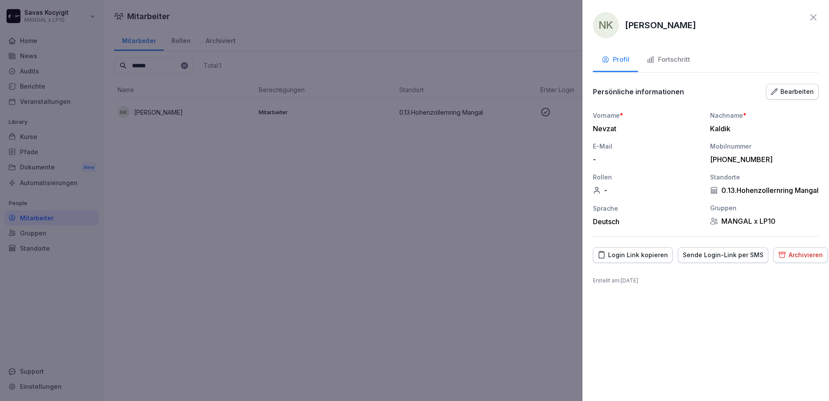
click at [700, 260] on div "Sende Login-Link per SMS" at bounding box center [723, 255] width 81 height 10
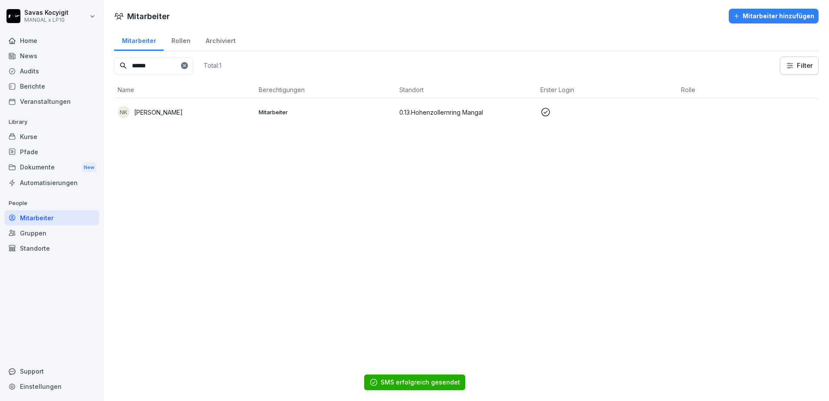
click at [187, 67] on icon at bounding box center [184, 65] width 5 height 5
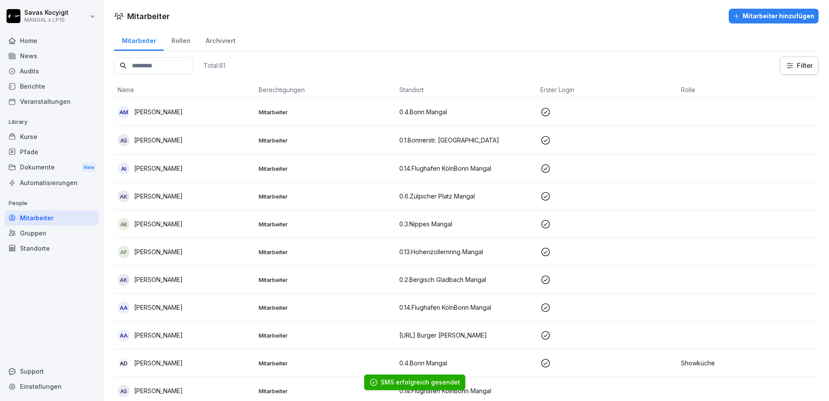
click at [180, 68] on input at bounding box center [153, 65] width 79 height 17
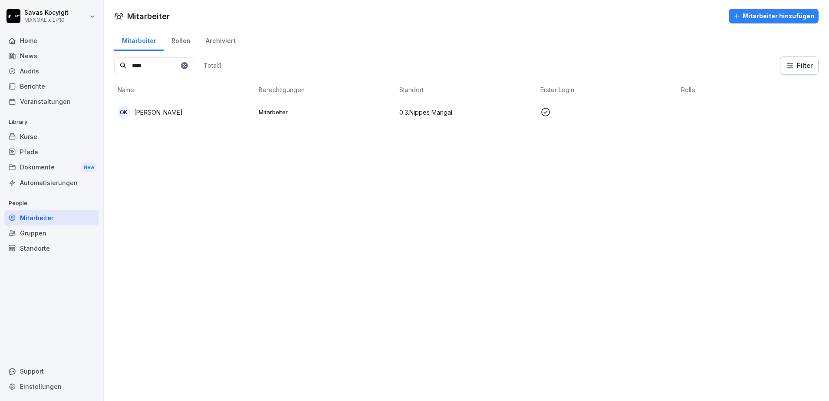
type input "****"
click at [181, 104] on td "OK [PERSON_NAME]" at bounding box center [184, 112] width 141 height 28
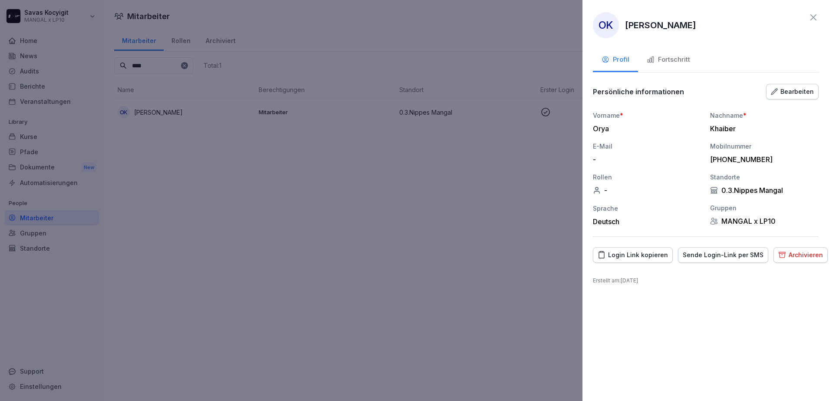
click at [712, 257] on div "Sende Login-Link per SMS" at bounding box center [723, 255] width 81 height 10
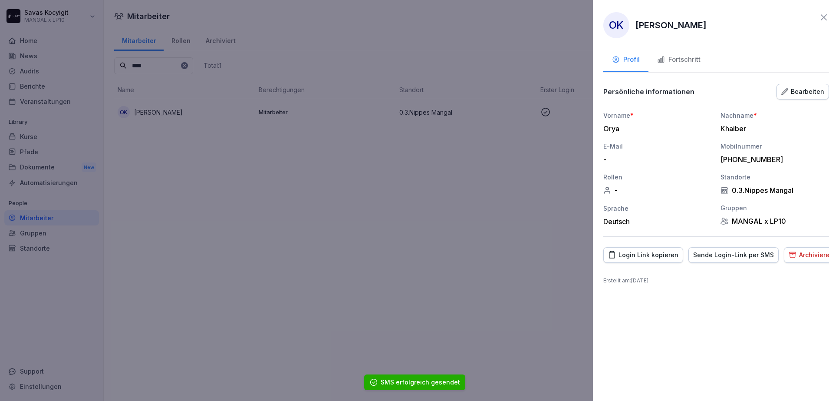
click at [397, 280] on div at bounding box center [414, 200] width 829 height 401
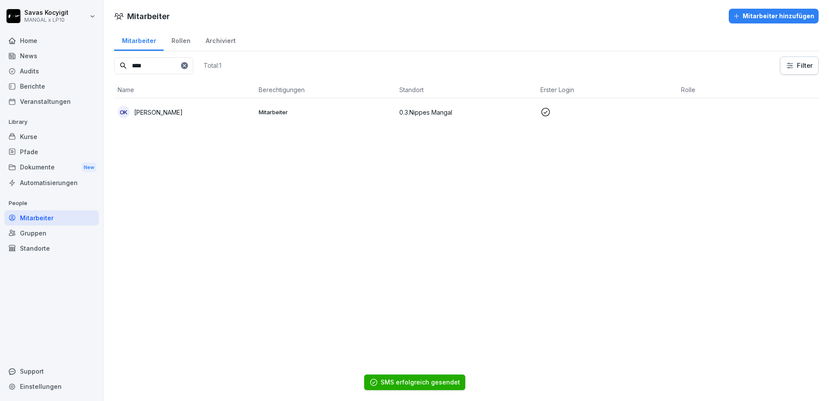
click at [187, 63] on icon at bounding box center [184, 65] width 5 height 5
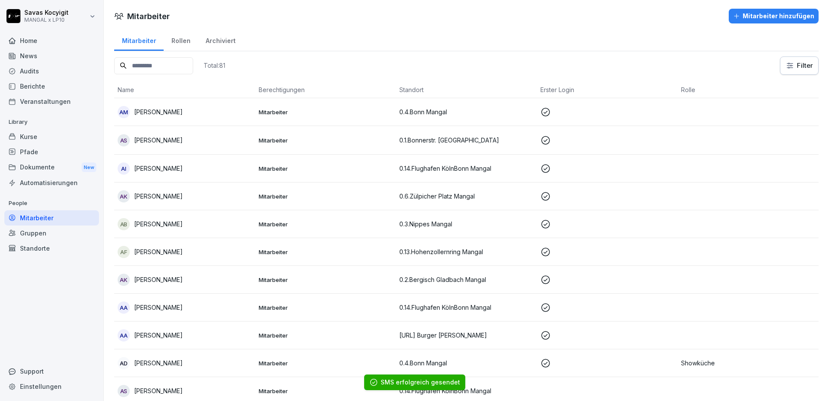
click at [167, 70] on input at bounding box center [153, 65] width 79 height 17
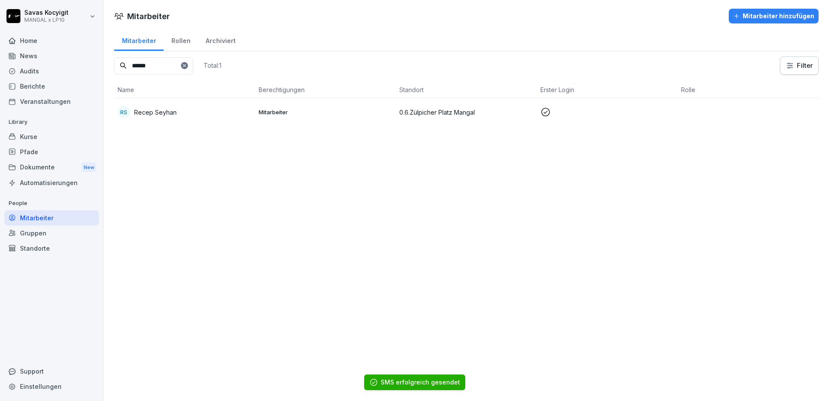
type input "*****"
click at [179, 111] on div "RS Recep Seyhan" at bounding box center [185, 112] width 134 height 12
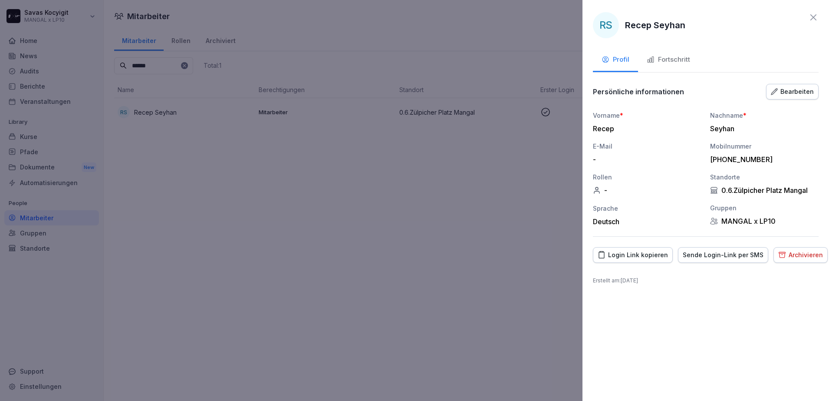
click at [708, 256] on div "Sende Login-Link per SMS" at bounding box center [723, 255] width 81 height 10
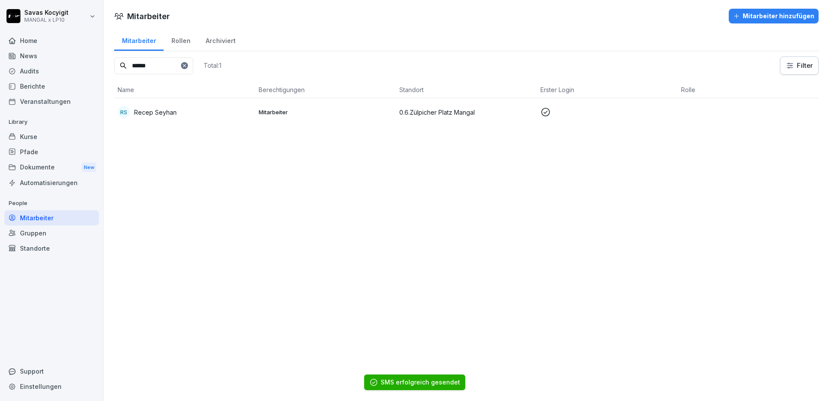
click at [287, 154] on div at bounding box center [414, 200] width 829 height 401
click at [187, 64] on icon at bounding box center [184, 65] width 5 height 5
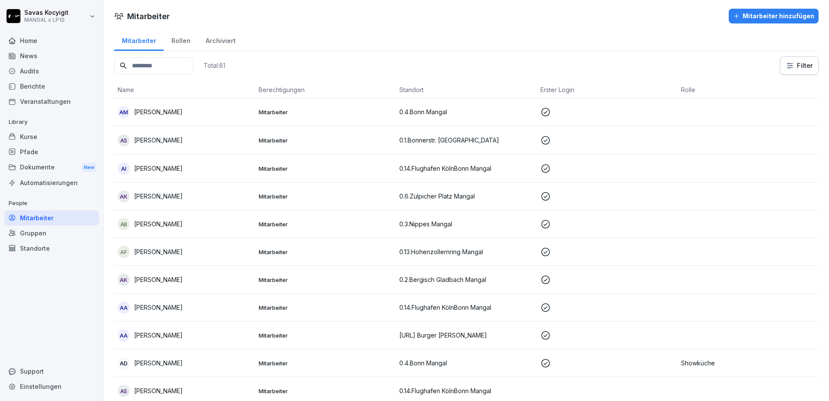
click at [193, 64] on input at bounding box center [153, 65] width 79 height 17
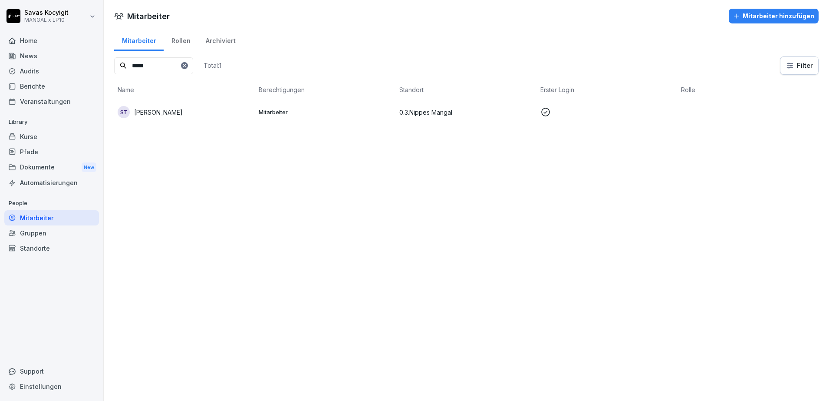
type input "*****"
click at [191, 122] on td "ST Salih Türkam" at bounding box center [184, 112] width 141 height 28
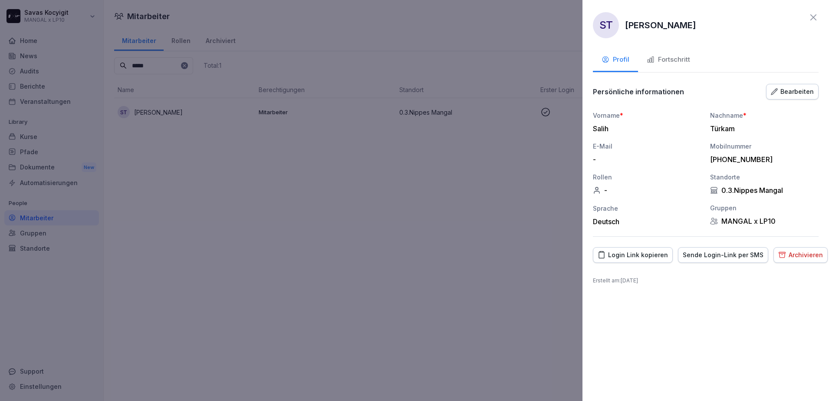
click at [720, 254] on div "Sende Login-Link per SMS" at bounding box center [723, 255] width 81 height 10
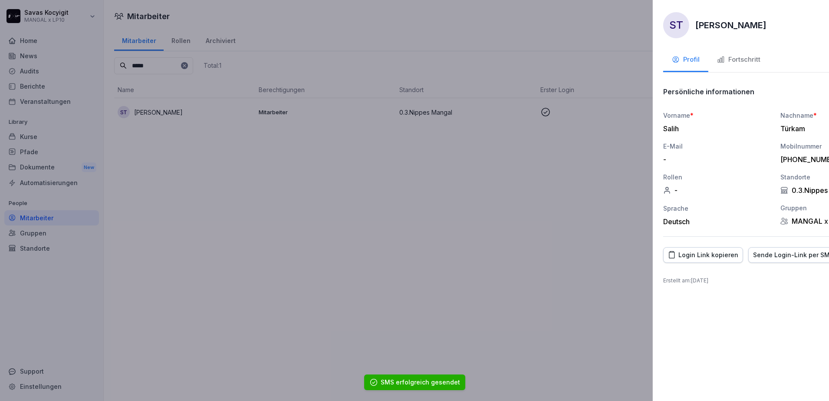
click at [402, 250] on div at bounding box center [414, 200] width 829 height 401
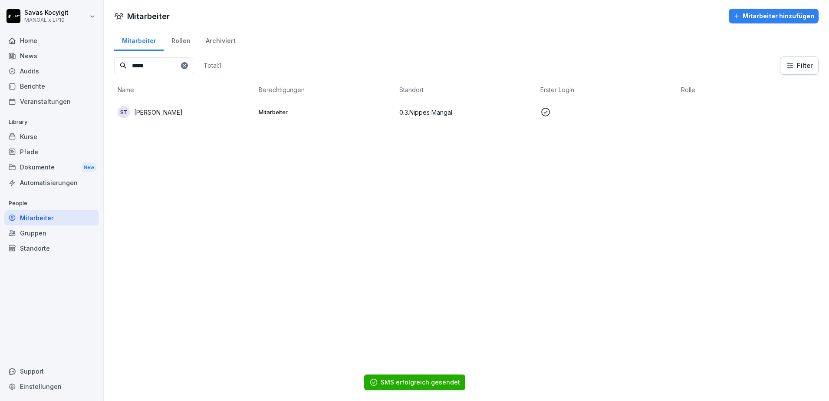
click at [187, 66] on icon at bounding box center [184, 65] width 5 height 5
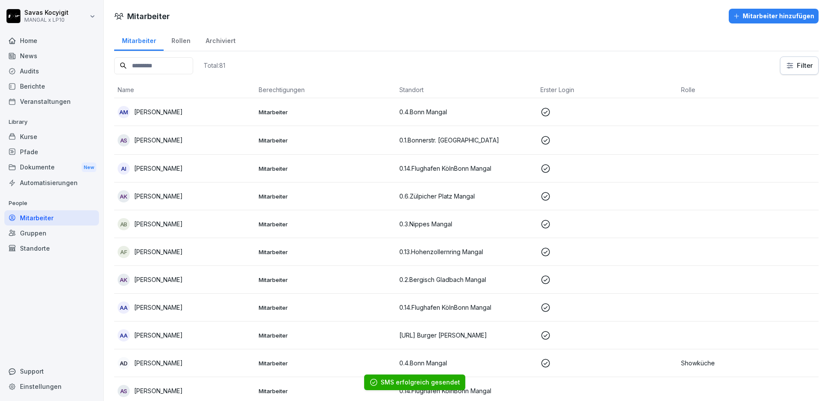
click at [169, 69] on input at bounding box center [153, 65] width 79 height 17
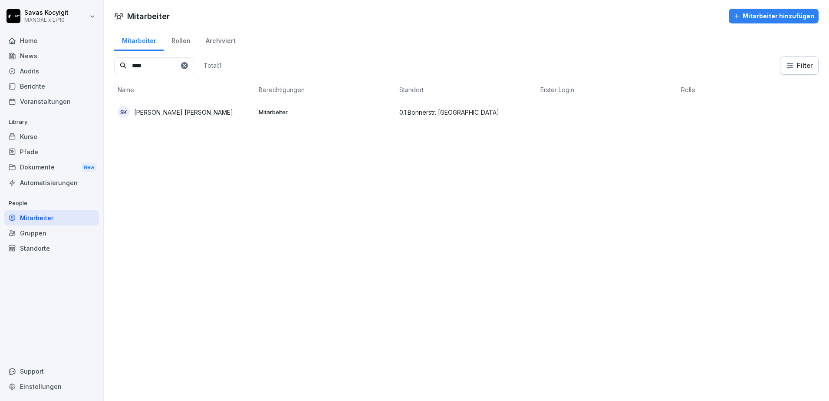
type input "****"
click at [174, 109] on p "[PERSON_NAME] [PERSON_NAME]" at bounding box center [183, 112] width 99 height 9
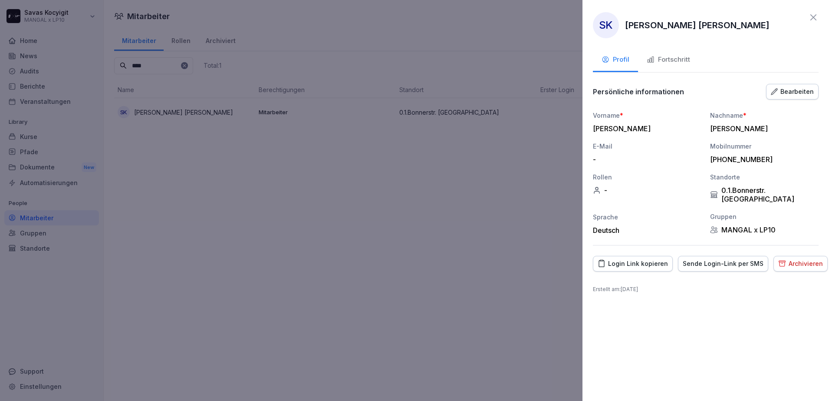
click at [706, 259] on div "Sende Login-Link per SMS" at bounding box center [723, 264] width 81 height 10
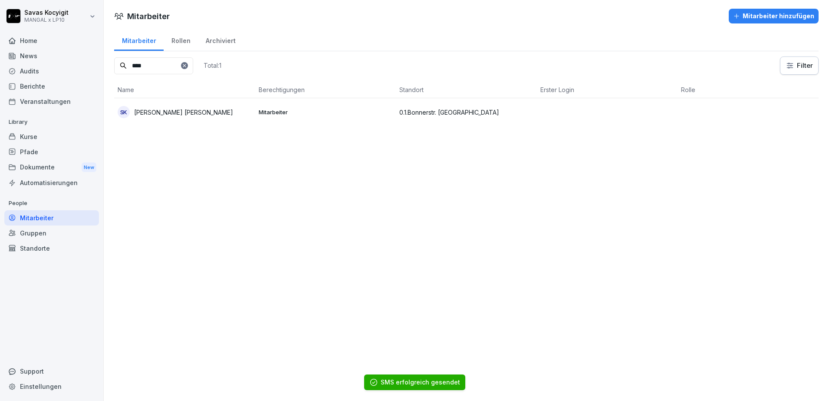
click at [187, 68] on icon at bounding box center [184, 65] width 5 height 5
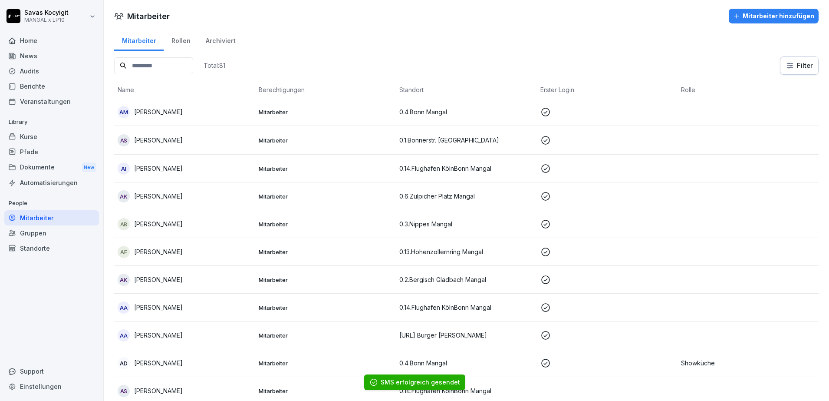
click at [193, 68] on input at bounding box center [153, 65] width 79 height 17
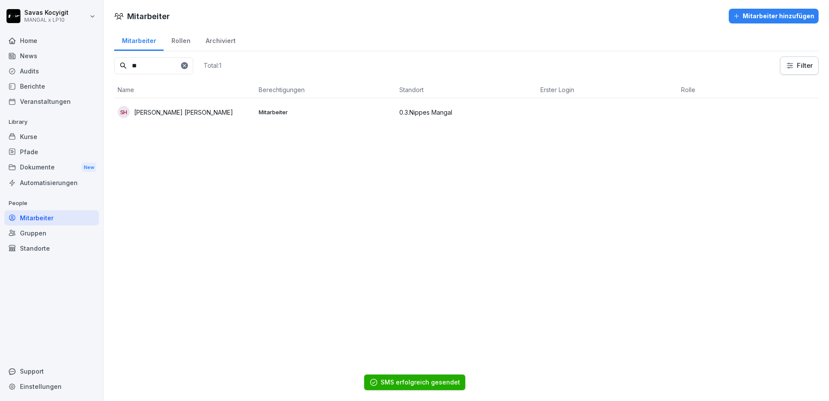
type input "*"
type input "*****"
click at [208, 111] on div "SH [PERSON_NAME] [PERSON_NAME]" at bounding box center [185, 112] width 134 height 12
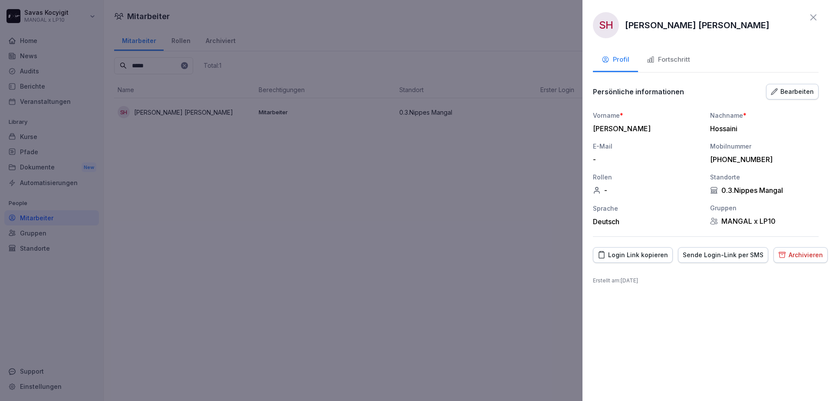
click at [729, 258] on div "Sende Login-Link per SMS" at bounding box center [723, 255] width 81 height 10
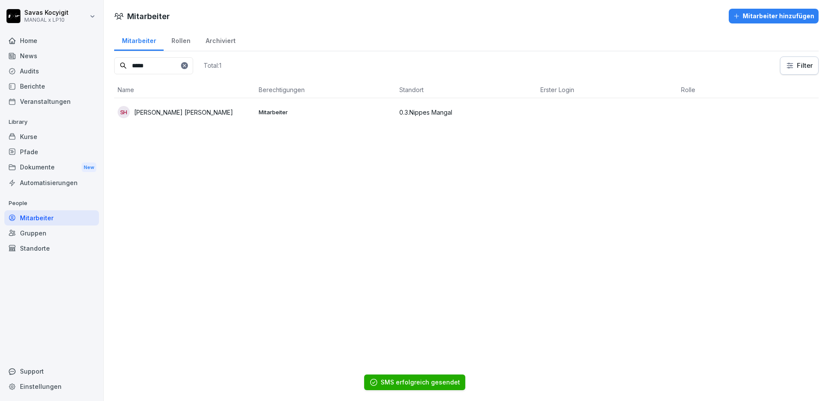
click at [187, 63] on icon at bounding box center [184, 65] width 5 height 5
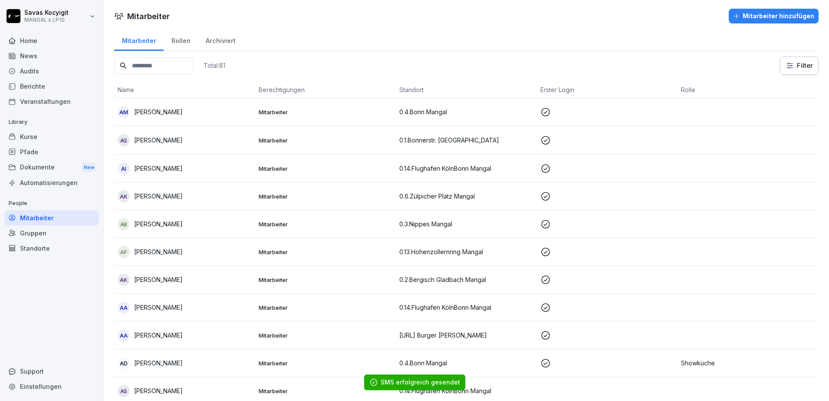
click at [163, 69] on input at bounding box center [153, 65] width 79 height 17
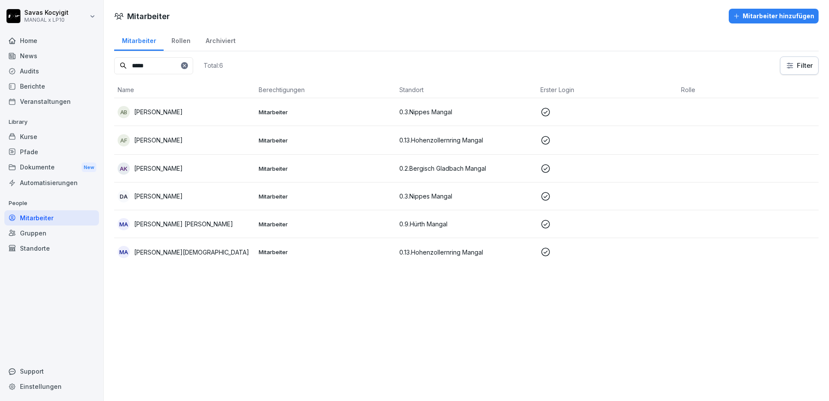
type input "*****"
click at [178, 160] on td "AK [PERSON_NAME]" at bounding box center [184, 169] width 141 height 28
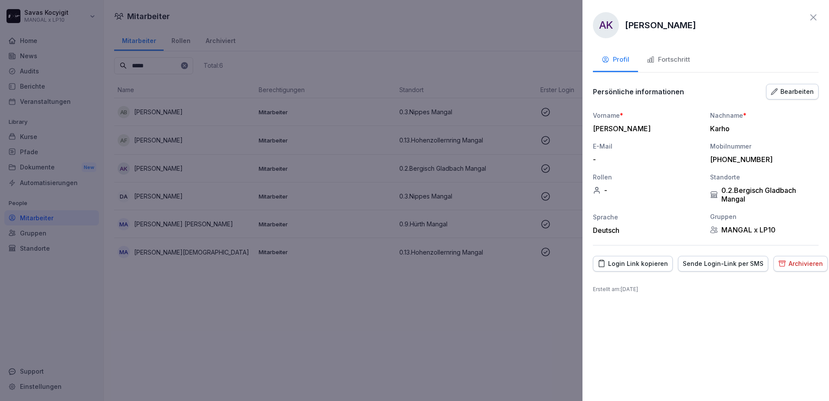
click at [726, 267] on div "Sende Login-Link per SMS" at bounding box center [723, 264] width 81 height 10
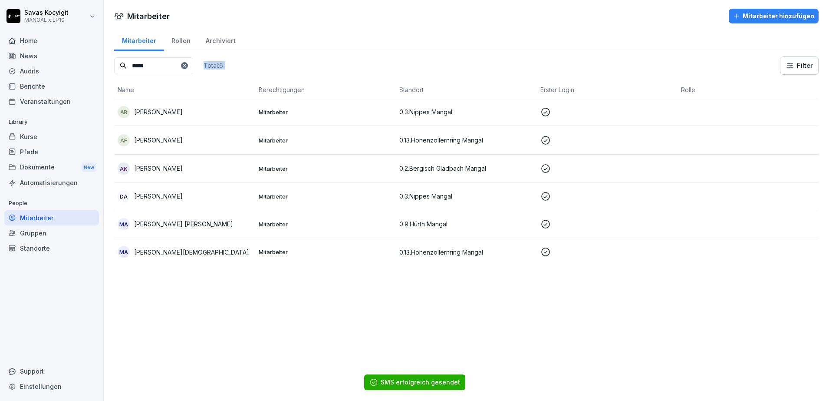
drag, startPoint x: 214, startPoint y: 80, endPoint x: 206, endPoint y: 66, distance: 16.1
click at [187, 66] on icon at bounding box center [184, 65] width 5 height 5
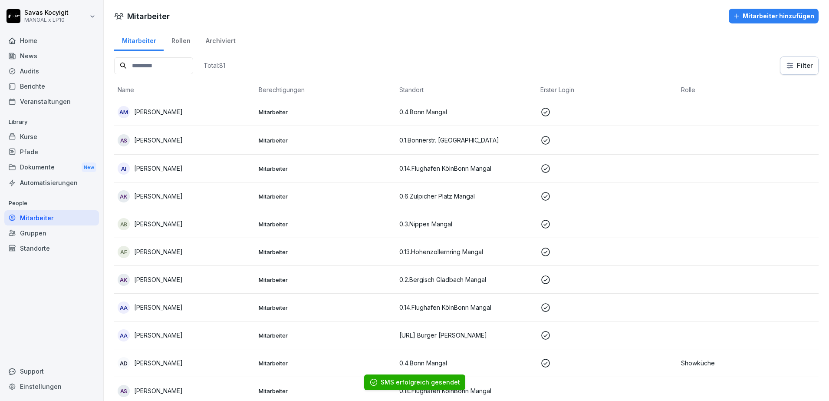
click at [182, 66] on input at bounding box center [153, 65] width 79 height 17
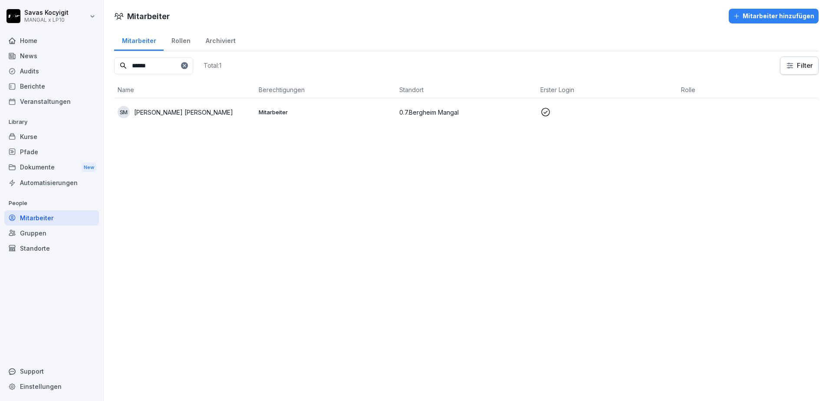
type input "******"
click at [170, 112] on p "[PERSON_NAME] [PERSON_NAME]" at bounding box center [183, 112] width 99 height 9
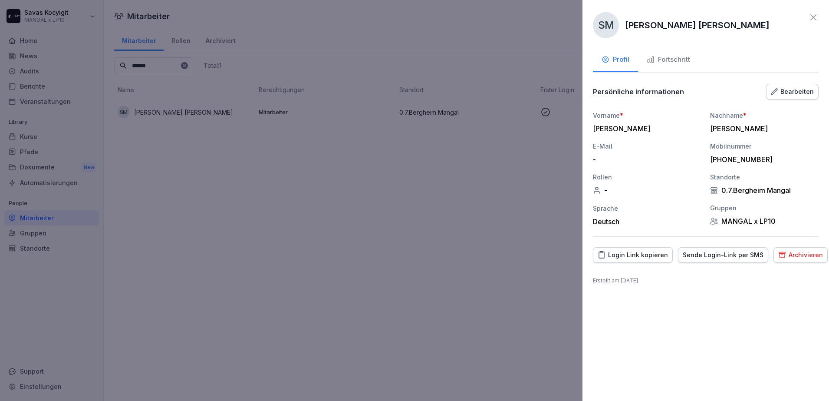
click at [695, 251] on div "Sende Login-Link per SMS" at bounding box center [723, 255] width 81 height 10
click at [469, 280] on div at bounding box center [414, 200] width 829 height 401
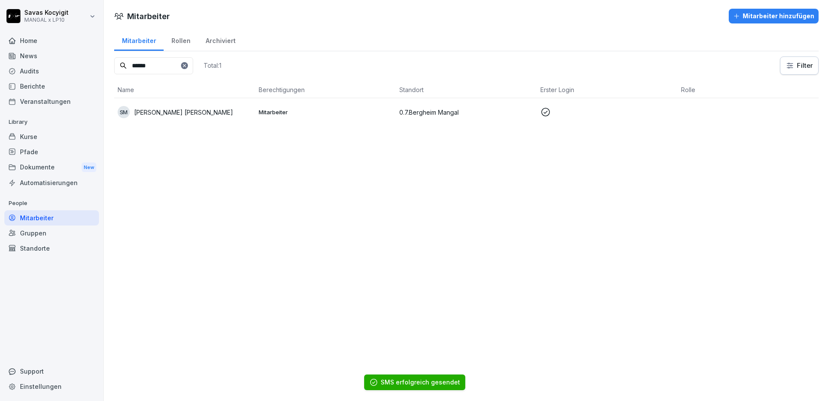
click at [193, 67] on div "******" at bounding box center [153, 65] width 79 height 17
click at [187, 67] on icon at bounding box center [184, 65] width 5 height 5
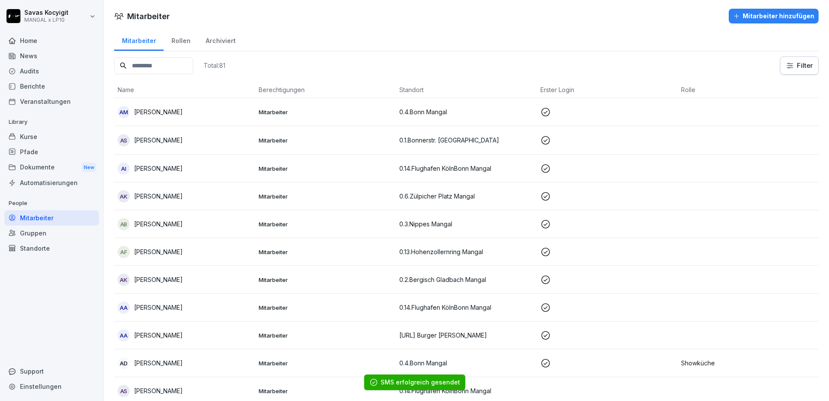
click at [178, 72] on input at bounding box center [153, 65] width 79 height 17
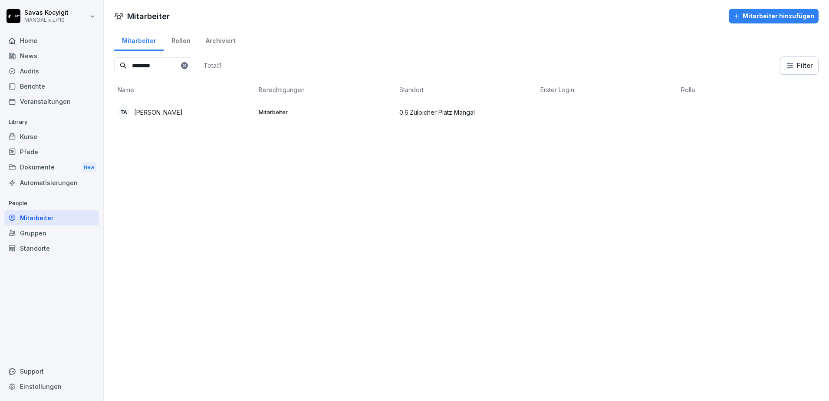
type input "********"
click at [180, 111] on div "TA [PERSON_NAME]" at bounding box center [185, 112] width 134 height 12
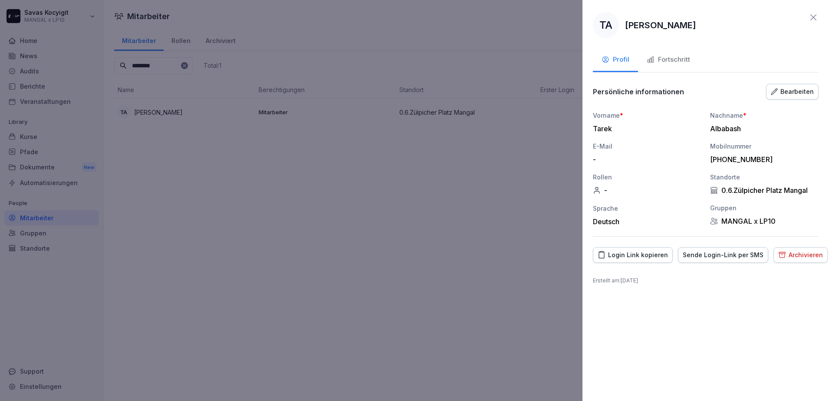
click at [698, 256] on div "Sende Login-Link per SMS" at bounding box center [723, 255] width 81 height 10
click at [182, 70] on div at bounding box center [414, 200] width 829 height 401
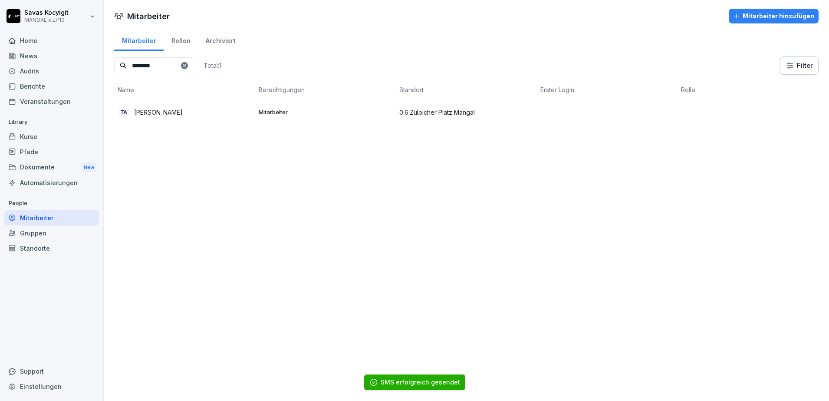
click at [187, 64] on icon at bounding box center [184, 65] width 5 height 5
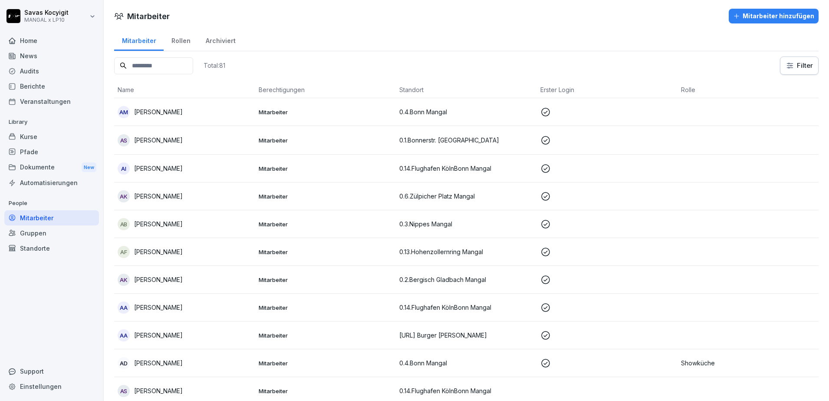
click at [193, 64] on input at bounding box center [153, 65] width 79 height 17
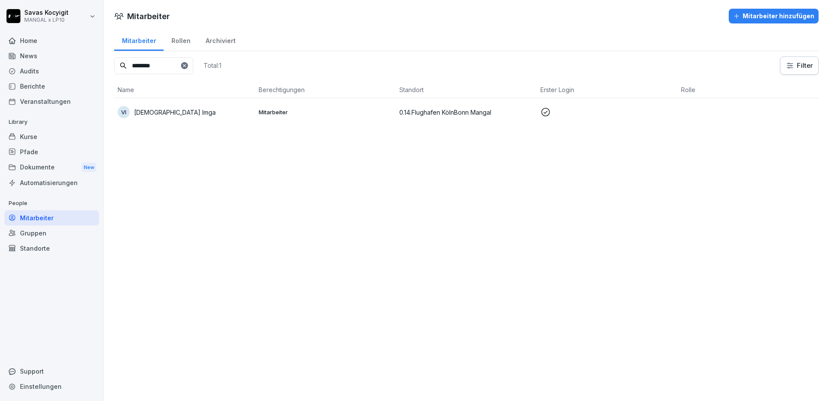
type input "********"
click at [184, 119] on td "VI [DEMOGRAPHIC_DATA] Imga" at bounding box center [184, 112] width 141 height 28
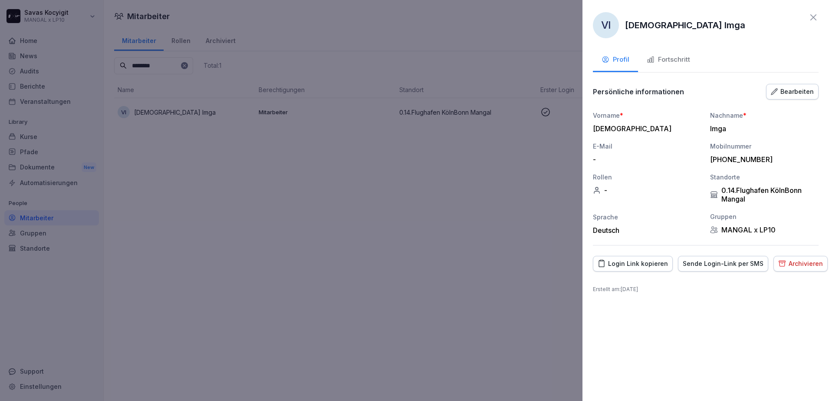
click at [728, 261] on div "Sende Login-Link per SMS" at bounding box center [723, 264] width 81 height 10
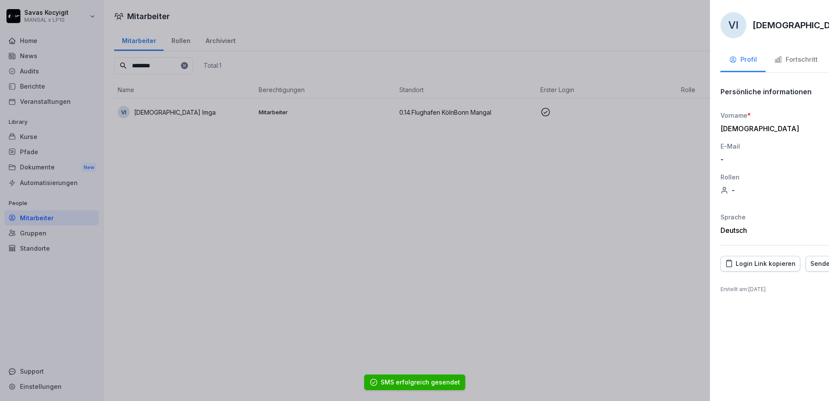
click at [208, 68] on div at bounding box center [414, 200] width 829 height 401
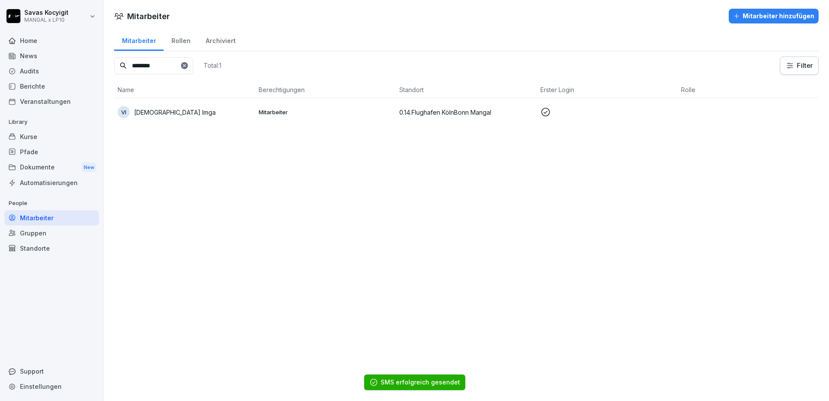
click at [187, 65] on icon at bounding box center [184, 65] width 5 height 5
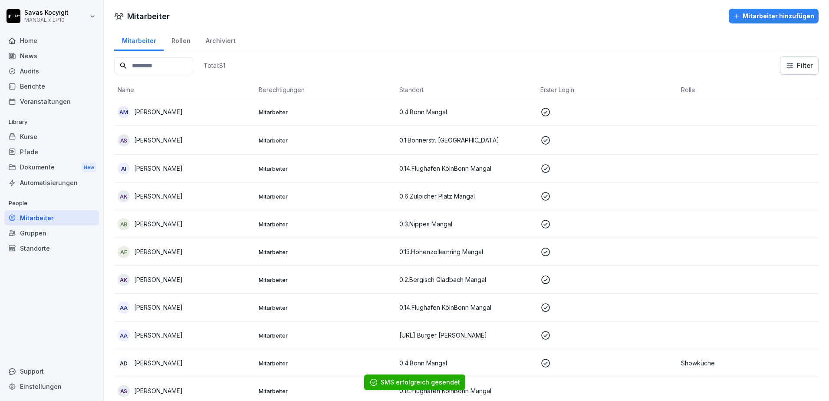
click at [170, 69] on input at bounding box center [153, 65] width 79 height 17
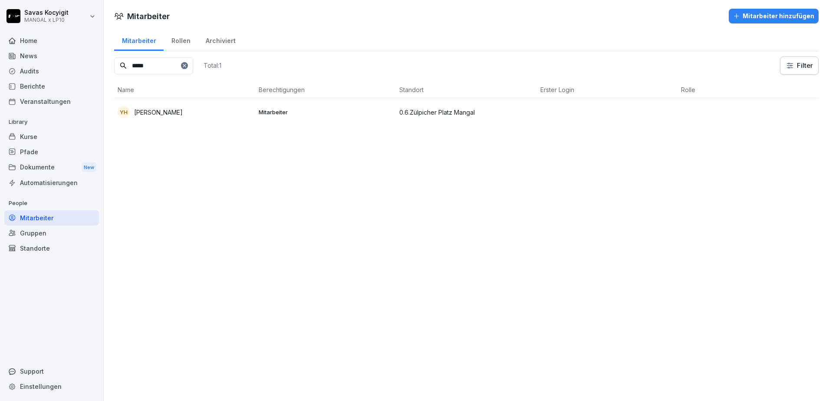
type input "*****"
click at [271, 106] on td "Mitarbeiter" at bounding box center [325, 112] width 141 height 28
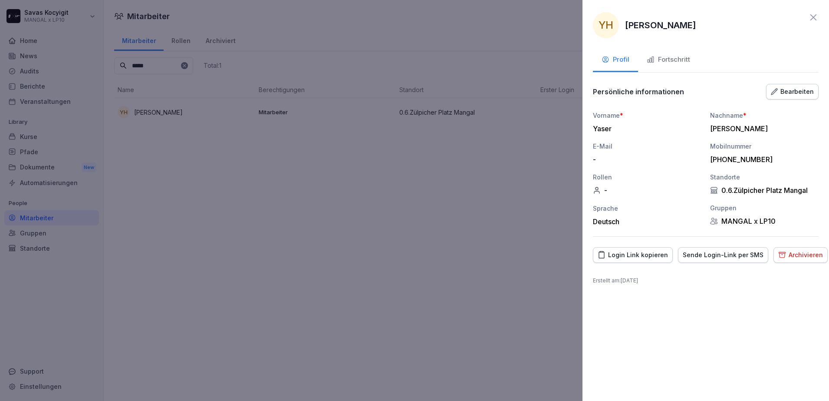
click at [701, 255] on div "Sende Login-Link per SMS" at bounding box center [723, 255] width 81 height 10
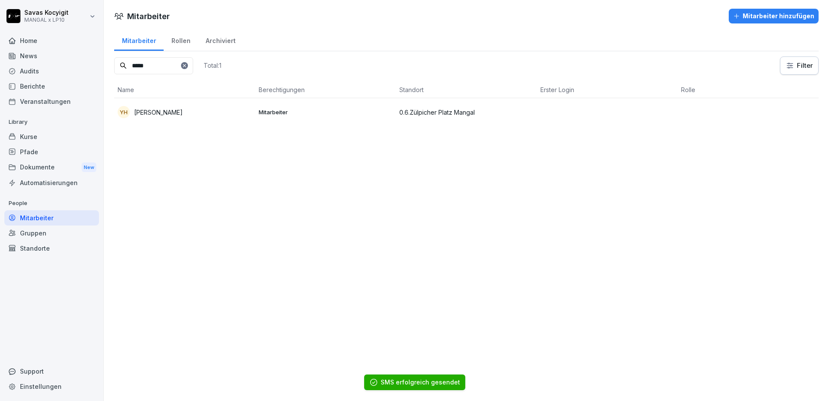
click at [187, 66] on icon at bounding box center [184, 65] width 5 height 5
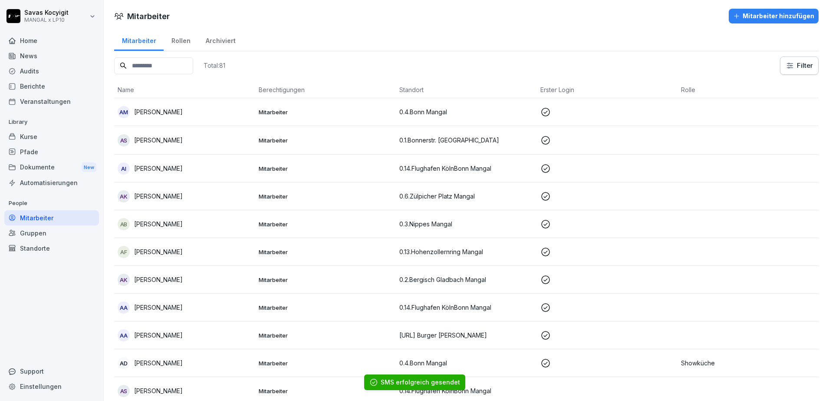
click at [168, 66] on input at bounding box center [153, 65] width 79 height 17
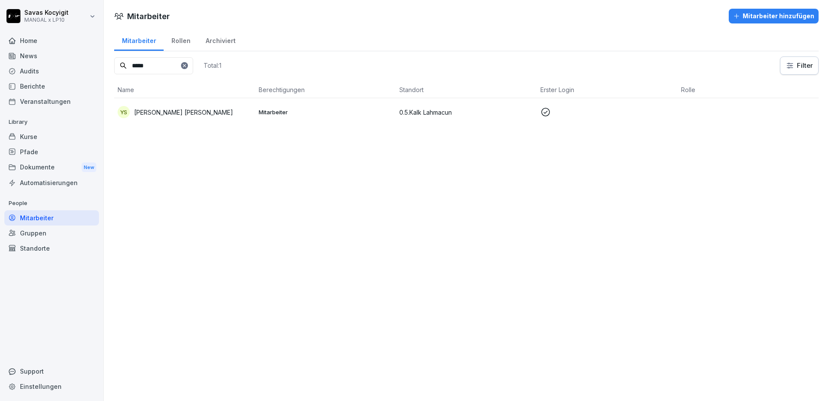
type input "*****"
click at [178, 104] on td "[PERSON_NAME] [PERSON_NAME]" at bounding box center [184, 112] width 141 height 28
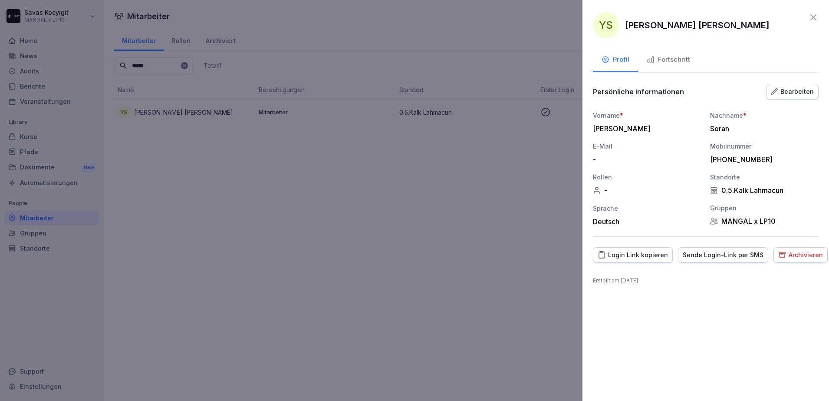
click at [617, 254] on div "Login Link kopieren" at bounding box center [633, 255] width 70 height 10
click at [378, 265] on div at bounding box center [414, 200] width 829 height 401
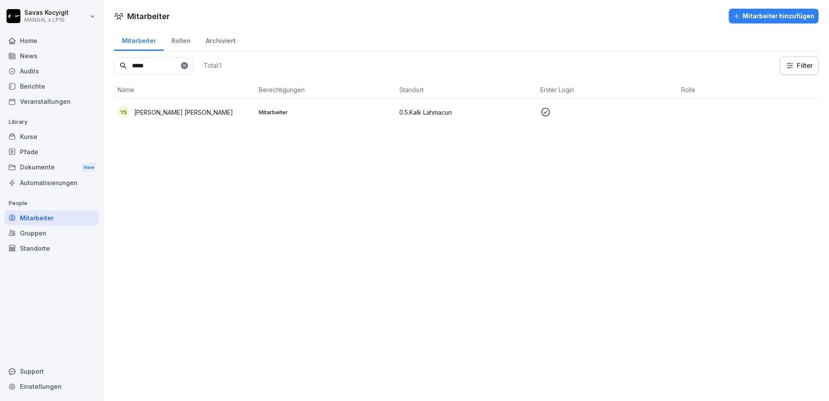
click at [187, 111] on div "[PERSON_NAME] [PERSON_NAME]" at bounding box center [185, 112] width 134 height 12
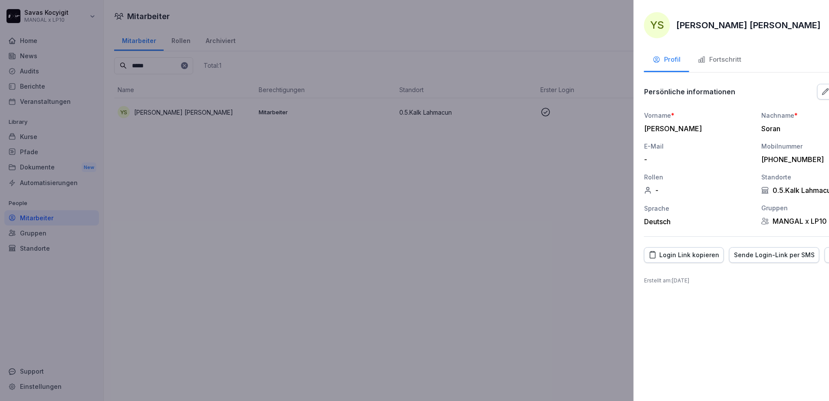
click at [328, 150] on div at bounding box center [414, 200] width 829 height 401
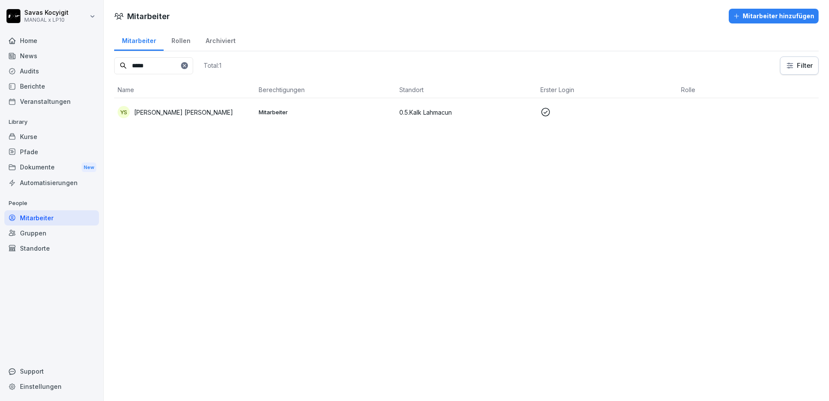
click at [185, 120] on td "[PERSON_NAME] [PERSON_NAME]" at bounding box center [184, 112] width 141 height 28
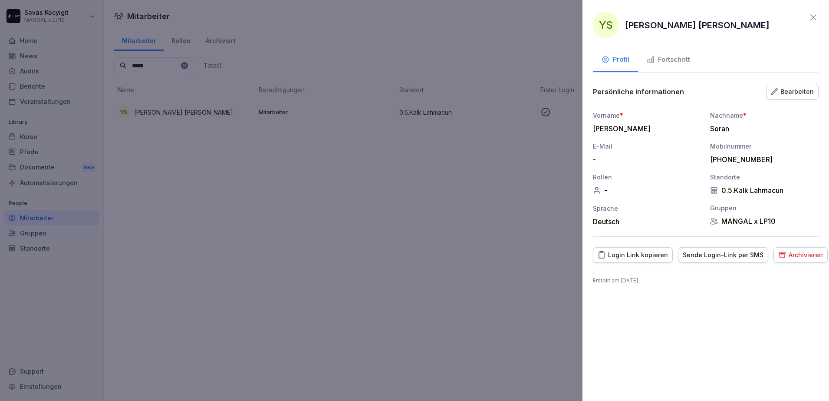
click at [736, 258] on div "Sende Login-Link per SMS" at bounding box center [723, 255] width 81 height 10
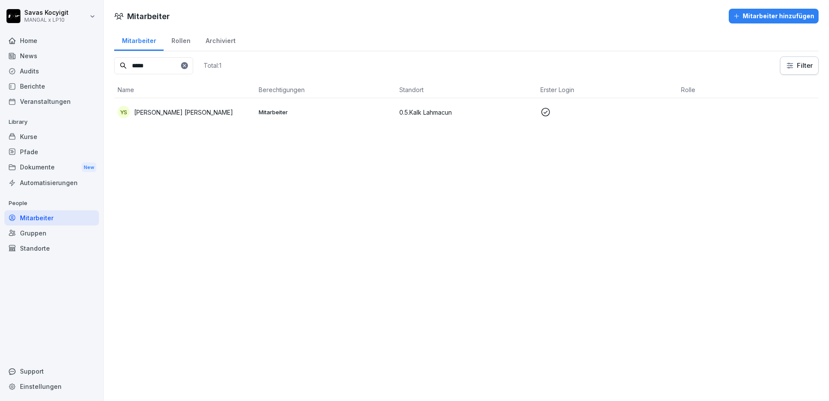
click at [186, 66] on icon at bounding box center [184, 65] width 3 height 3
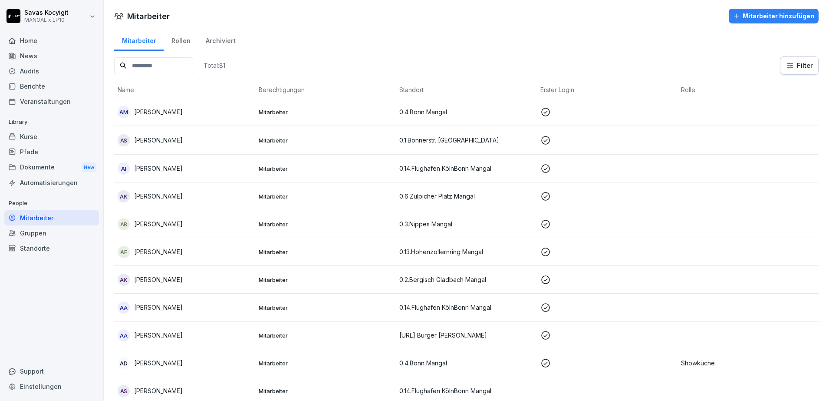
click at [193, 66] on input at bounding box center [153, 65] width 79 height 17
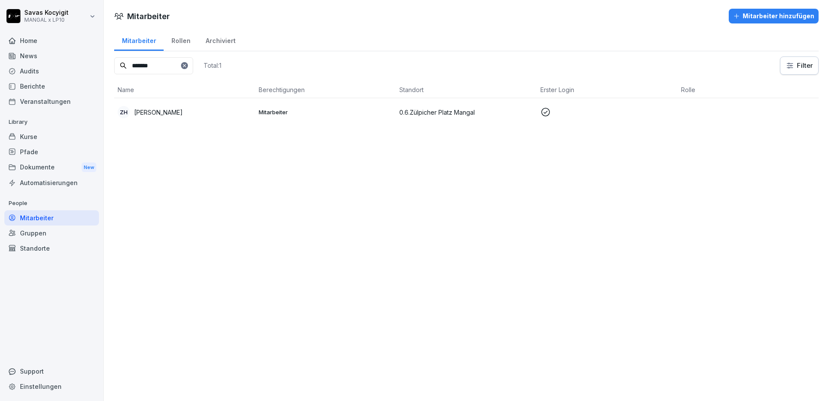
type input "*******"
click at [197, 107] on div "ZH [PERSON_NAME]" at bounding box center [185, 112] width 134 height 12
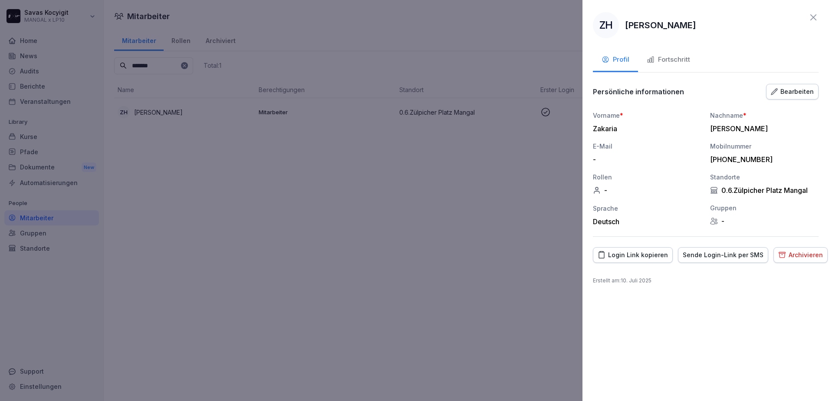
click at [702, 256] on div "Sende Login-Link per SMS" at bounding box center [723, 255] width 81 height 10
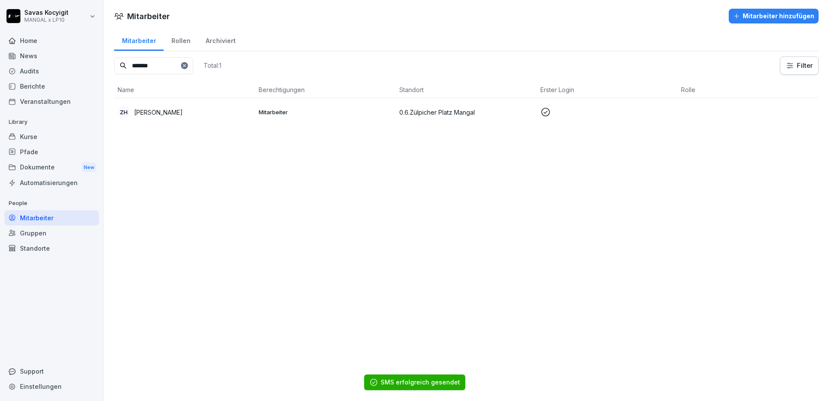
drag, startPoint x: 202, startPoint y: 68, endPoint x: 210, endPoint y: 66, distance: 7.6
click at [193, 66] on div "*******" at bounding box center [153, 65] width 79 height 17
click at [188, 66] on div at bounding box center [184, 65] width 7 height 7
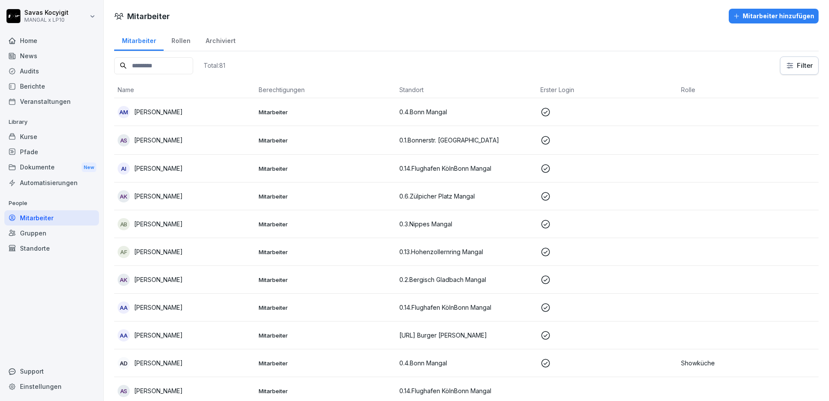
click at [192, 60] on input at bounding box center [153, 65] width 79 height 17
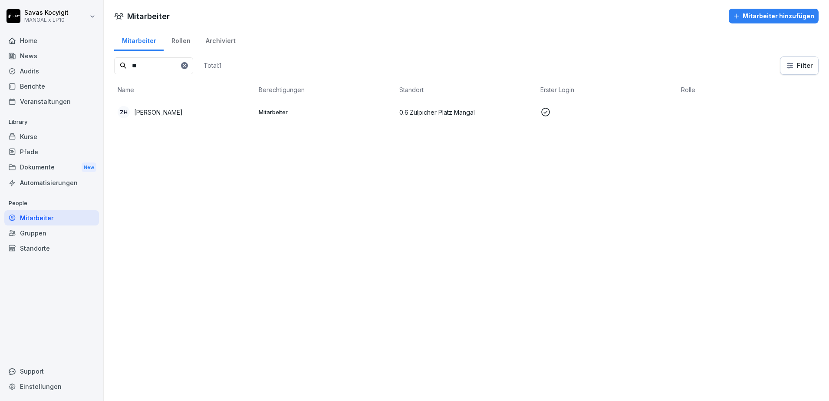
type input "*"
type input "*******"
click at [175, 113] on div "ZH [PERSON_NAME]" at bounding box center [185, 112] width 134 height 12
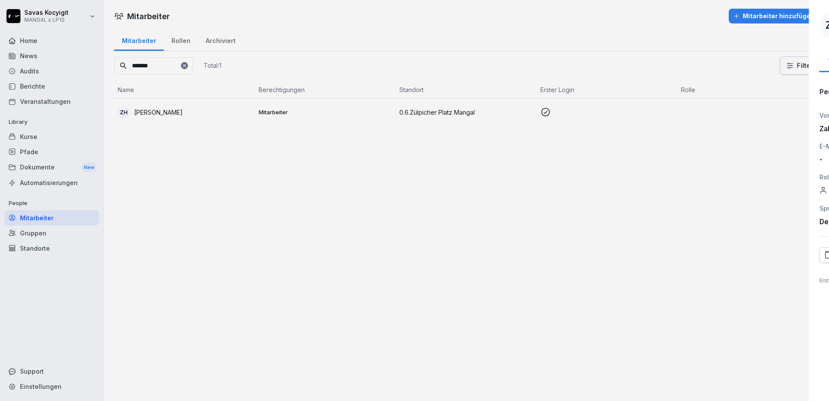
click at [426, 190] on div at bounding box center [414, 200] width 829 height 401
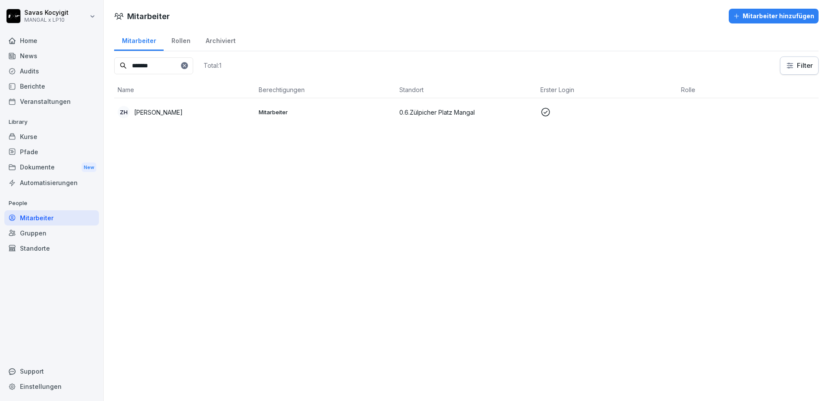
click at [187, 67] on icon at bounding box center [184, 65] width 5 height 5
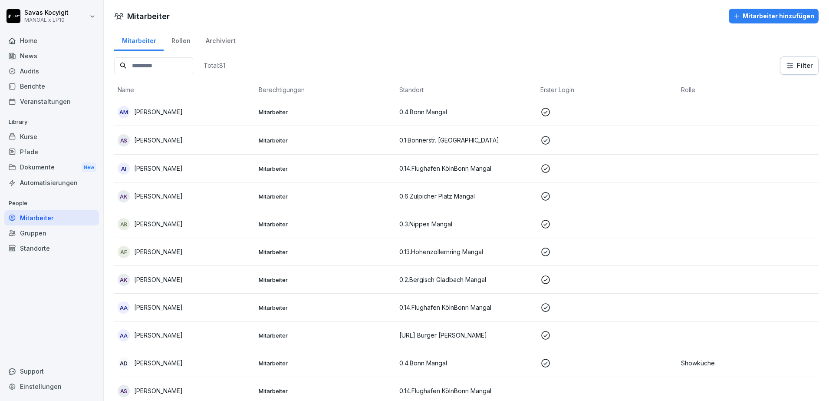
click at [193, 67] on input at bounding box center [153, 65] width 79 height 17
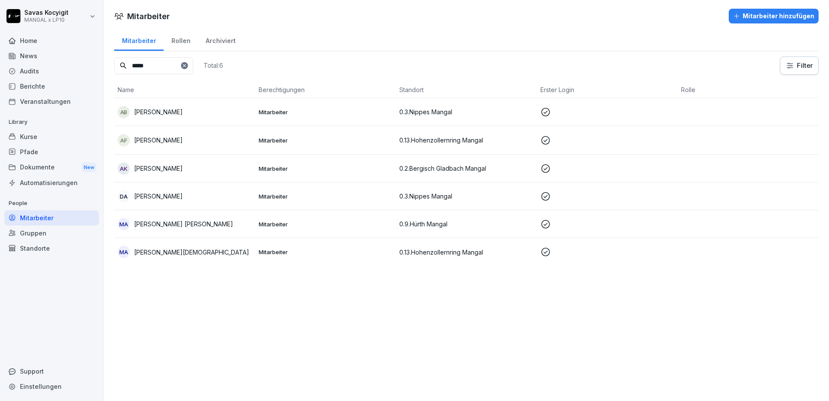
type input "*****"
click at [187, 146] on td "[PERSON_NAME]-[PERSON_NAME]" at bounding box center [184, 140] width 141 height 29
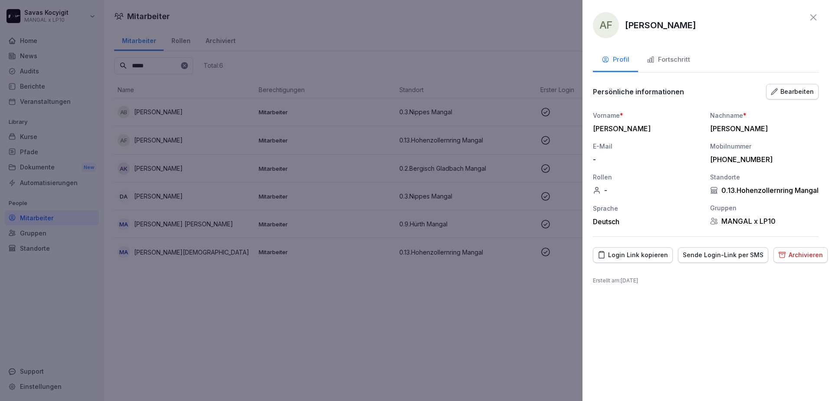
click at [713, 260] on div "Sende Login-Link per SMS" at bounding box center [723, 255] width 81 height 10
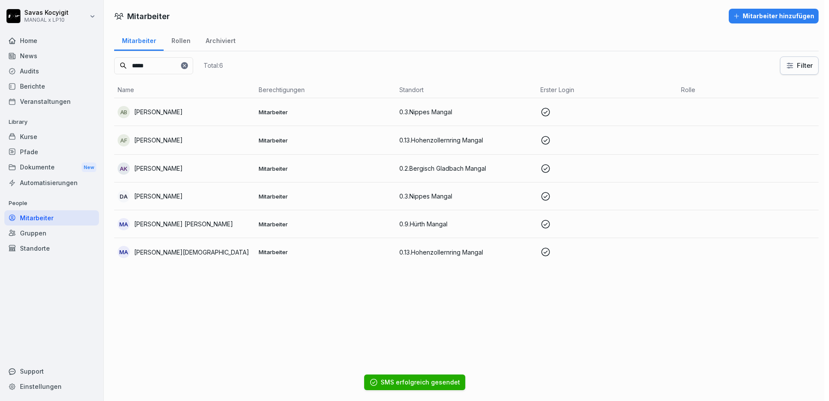
click at [437, 208] on div at bounding box center [414, 200] width 829 height 401
click at [187, 67] on icon at bounding box center [184, 65] width 5 height 5
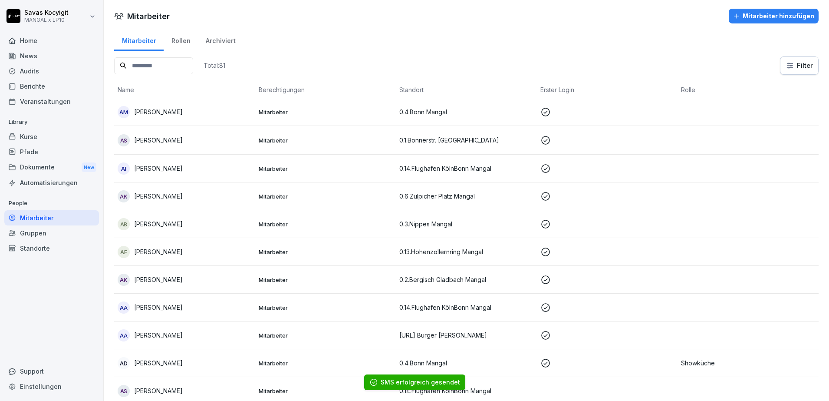
click at [164, 67] on input at bounding box center [153, 65] width 79 height 17
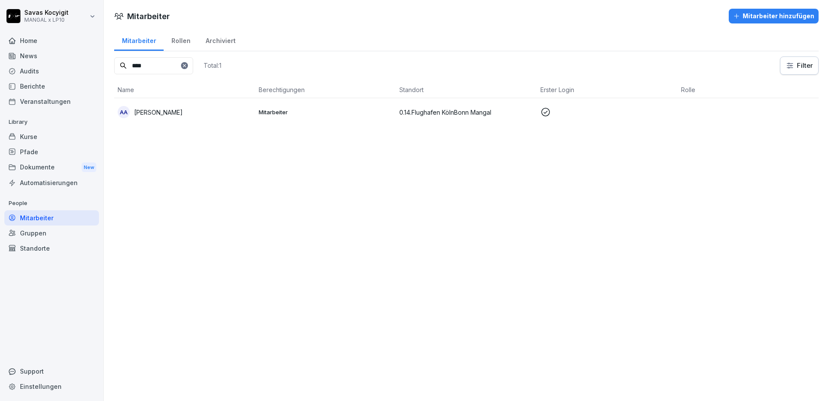
type input "****"
click at [173, 115] on p "[PERSON_NAME]" at bounding box center [158, 112] width 49 height 9
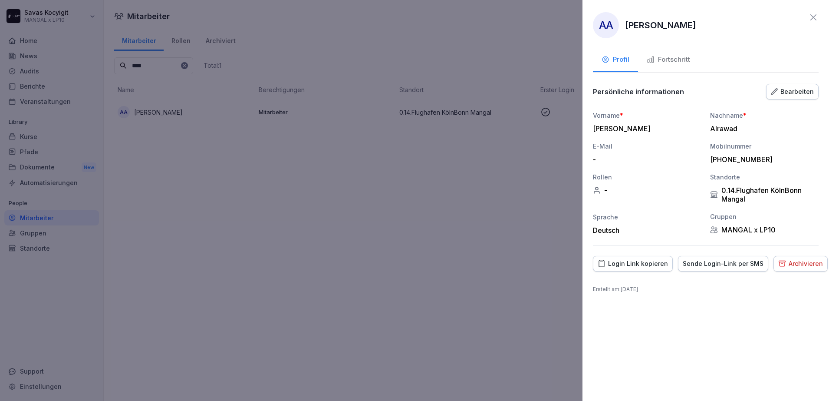
click at [732, 256] on button "Sende Login-Link per SMS" at bounding box center [723, 264] width 90 height 16
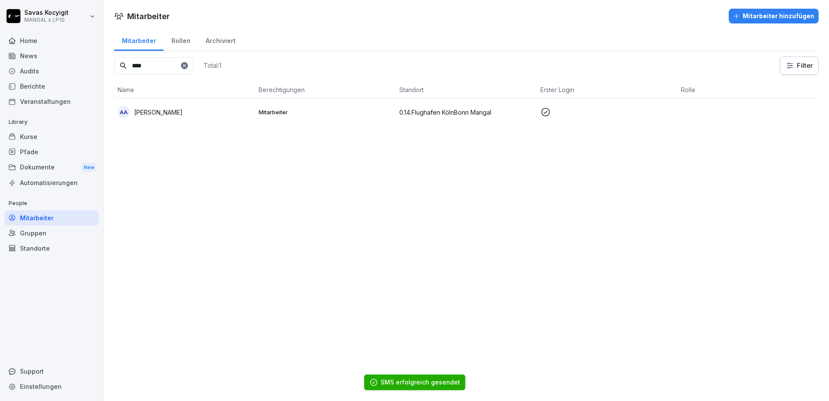
click at [187, 63] on icon at bounding box center [184, 65] width 5 height 5
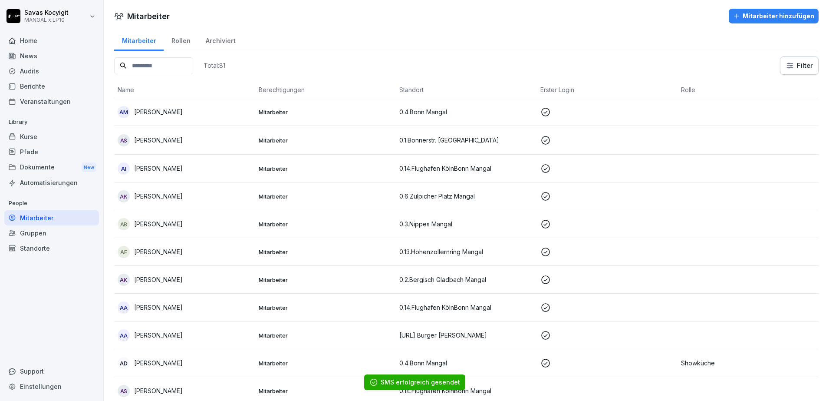
click at [175, 70] on input at bounding box center [153, 65] width 79 height 17
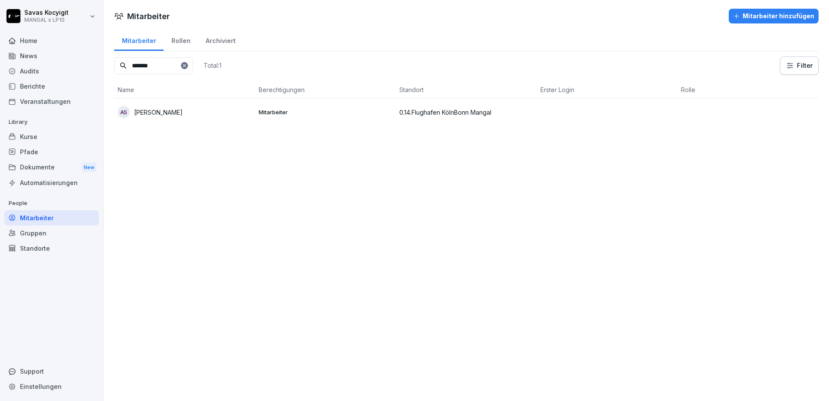
type input "*******"
click at [170, 108] on p "[PERSON_NAME]" at bounding box center [158, 112] width 49 height 9
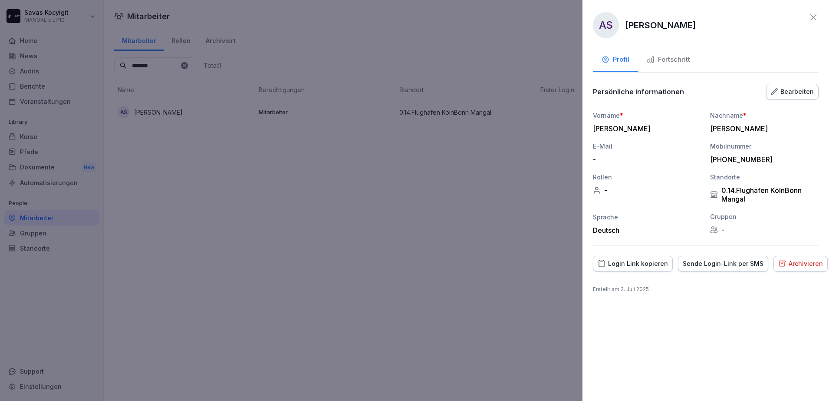
click at [731, 269] on button "Sende Login-Link per SMS" at bounding box center [723, 264] width 90 height 16
click at [428, 252] on div at bounding box center [414, 200] width 829 height 401
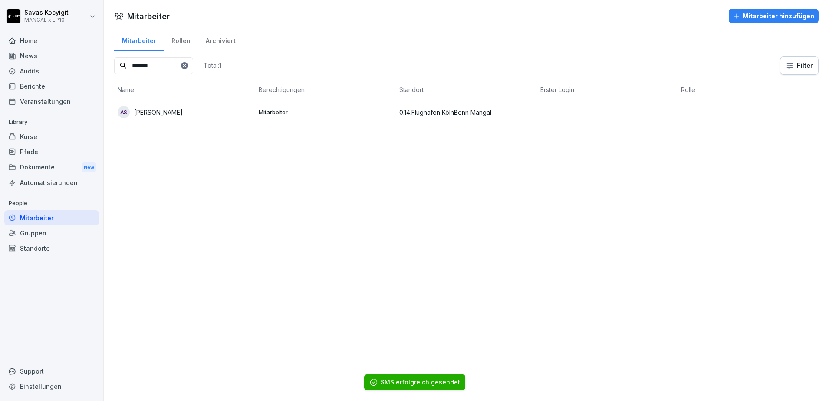
click at [187, 66] on icon at bounding box center [184, 65] width 5 height 5
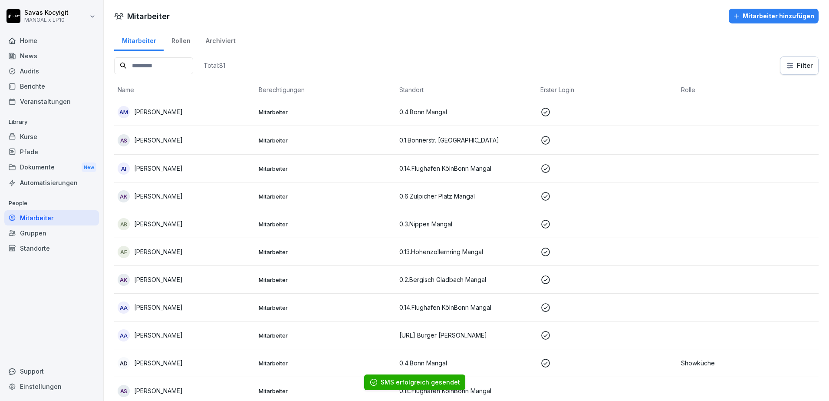
click at [170, 66] on input at bounding box center [153, 65] width 79 height 17
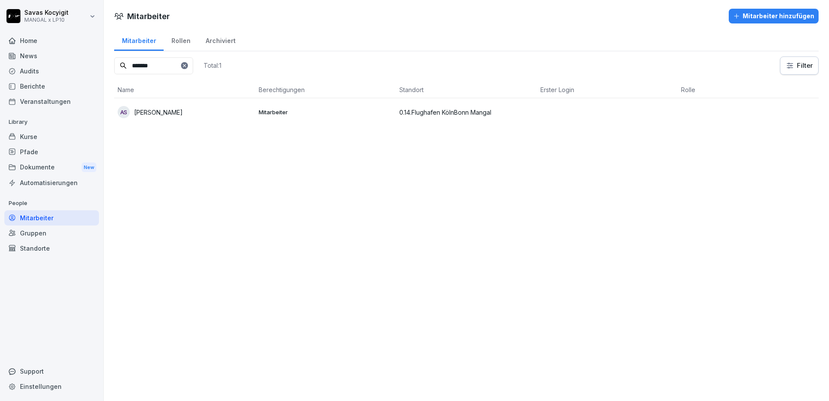
type input "*******"
click at [198, 114] on div "AS [PERSON_NAME]" at bounding box center [185, 112] width 134 height 12
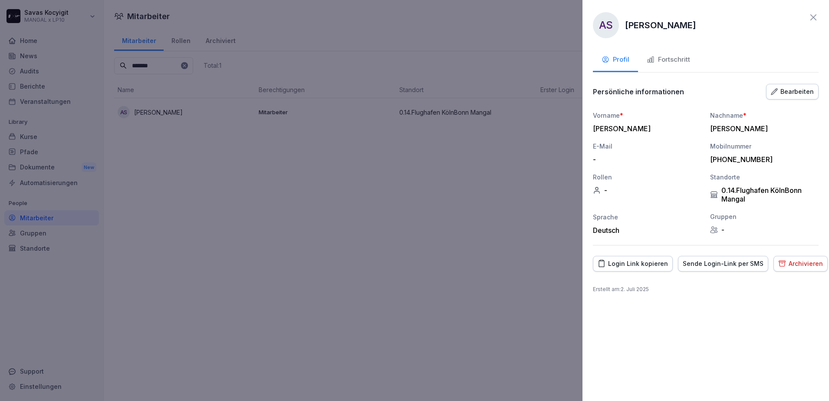
click at [701, 259] on div "Sende Login-Link per SMS" at bounding box center [723, 264] width 81 height 10
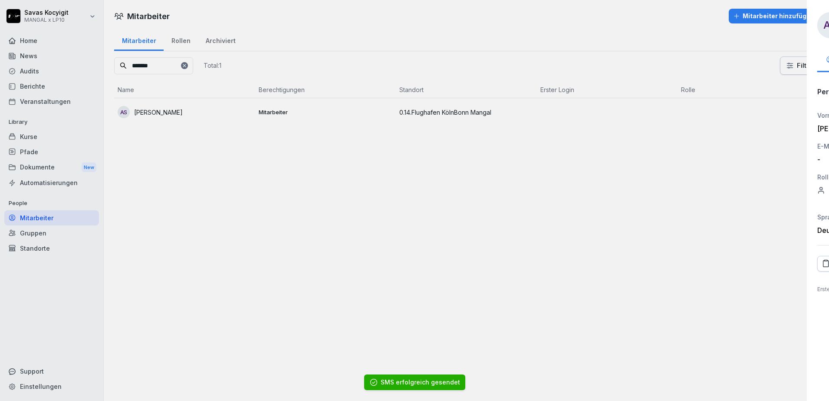
click at [451, 262] on div at bounding box center [414, 200] width 829 height 401
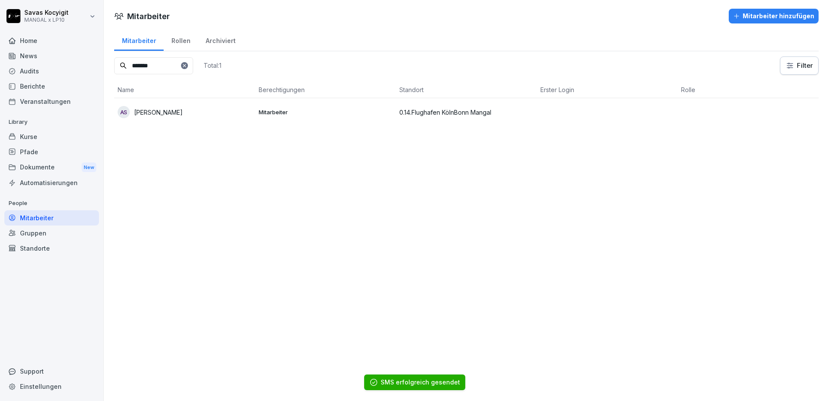
click at [187, 63] on icon at bounding box center [184, 65] width 5 height 5
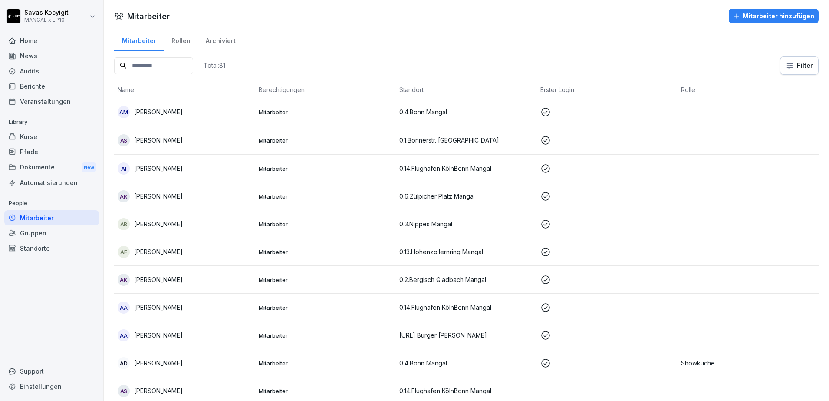
click at [193, 63] on input at bounding box center [153, 65] width 79 height 17
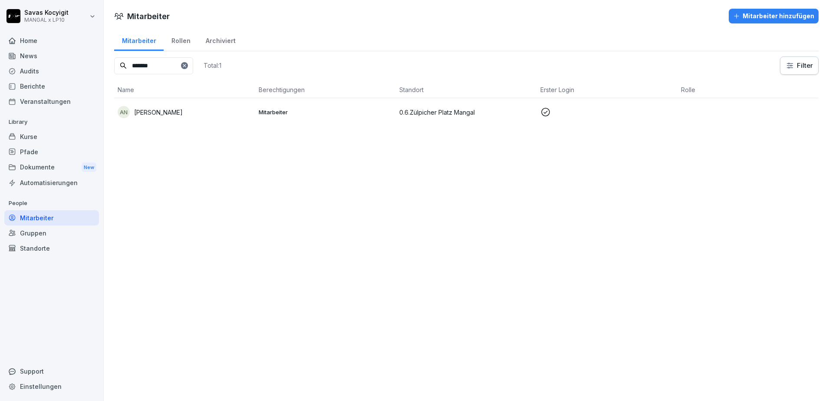
type input "*******"
click at [186, 105] on td "AN [PERSON_NAME]" at bounding box center [184, 112] width 141 height 28
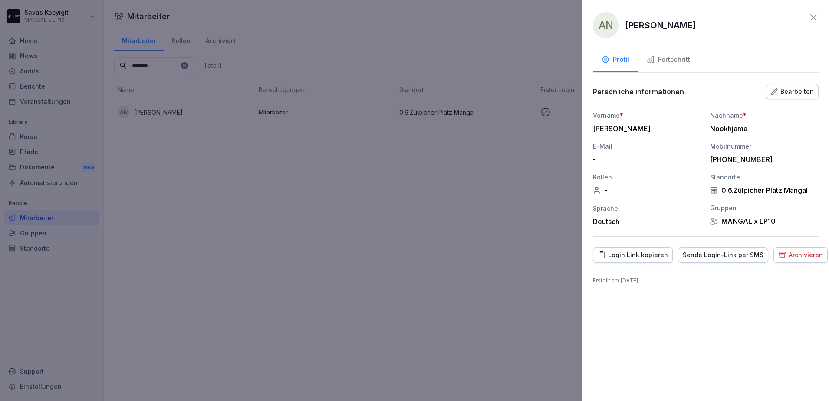
click at [703, 251] on div "Sende Login-Link per SMS" at bounding box center [723, 255] width 81 height 10
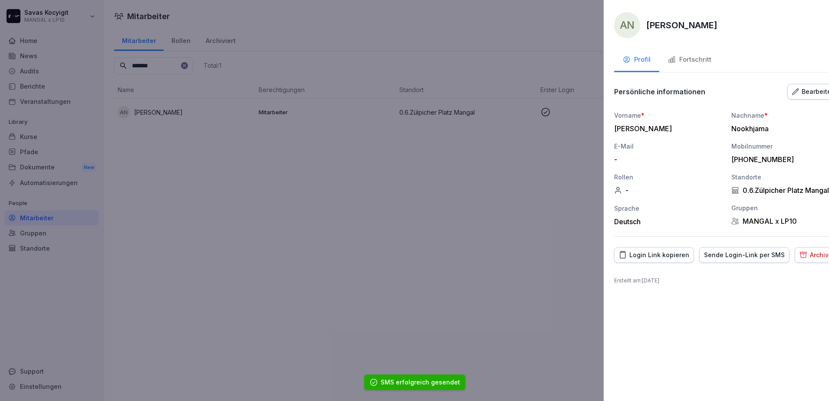
click at [316, 228] on div at bounding box center [414, 200] width 829 height 401
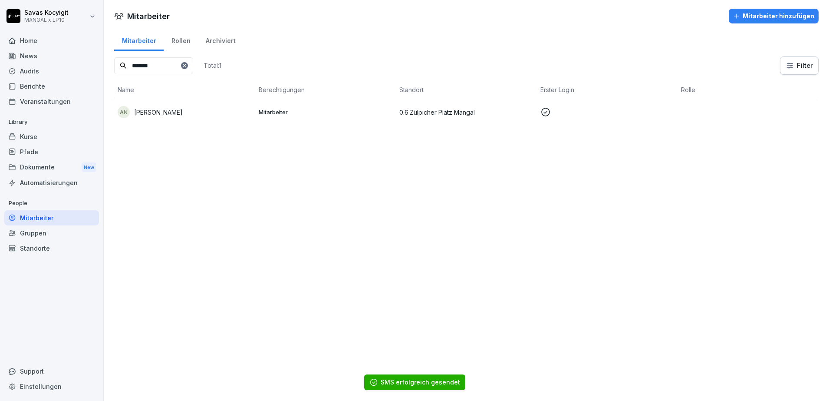
click at [188, 62] on div at bounding box center [184, 65] width 7 height 7
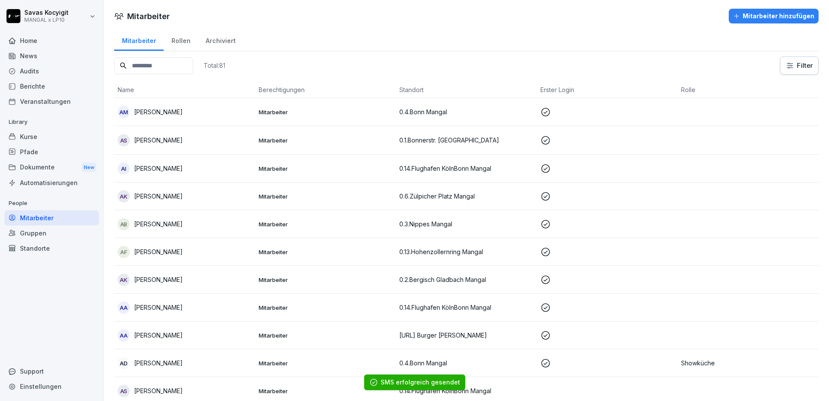
click at [181, 68] on input at bounding box center [153, 65] width 79 height 17
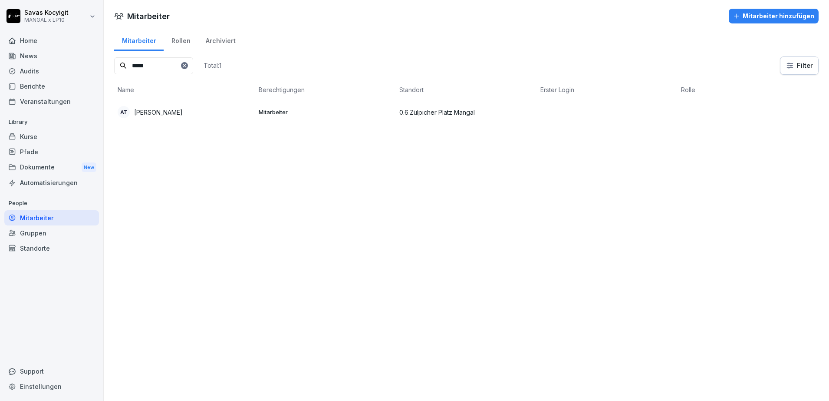
click at [181, 106] on div "AT Ali Tas" at bounding box center [185, 112] width 134 height 12
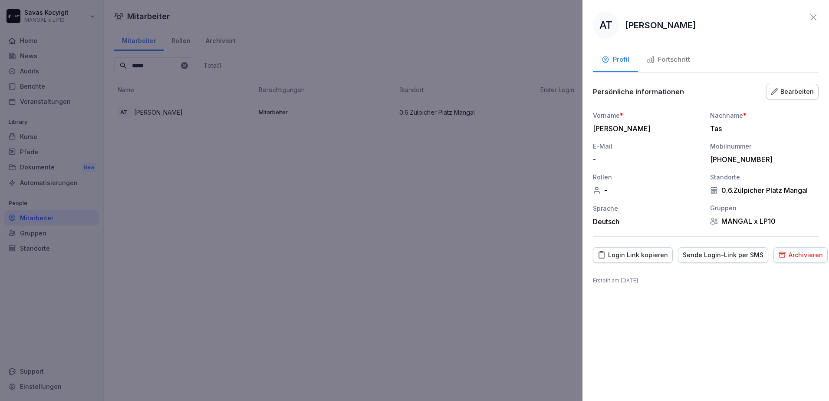
click at [736, 258] on div "Sende Login-Link per SMS" at bounding box center [723, 255] width 81 height 10
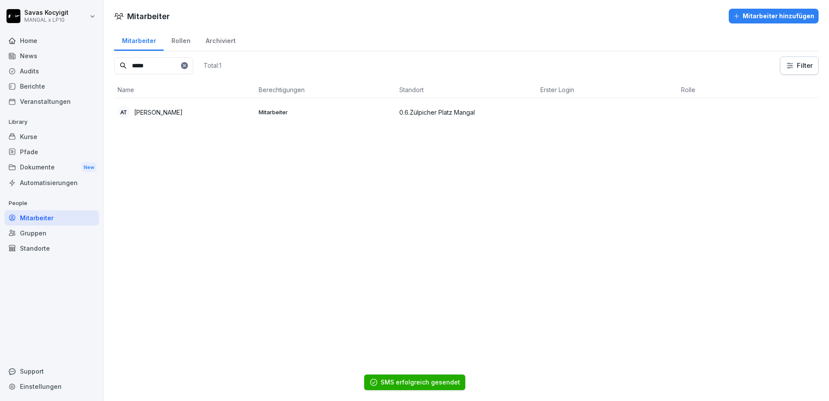
click at [185, 66] on input "*****" at bounding box center [153, 65] width 79 height 17
type input "******"
click at [178, 120] on td "AD [PERSON_NAME]" at bounding box center [184, 112] width 141 height 28
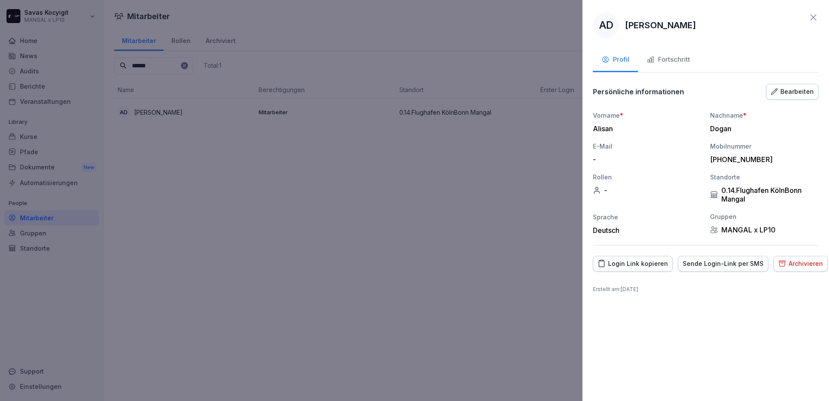
click at [698, 265] on div "Sende Login-Link per SMS" at bounding box center [723, 264] width 81 height 10
